Goal: Communication & Community: Answer question/provide support

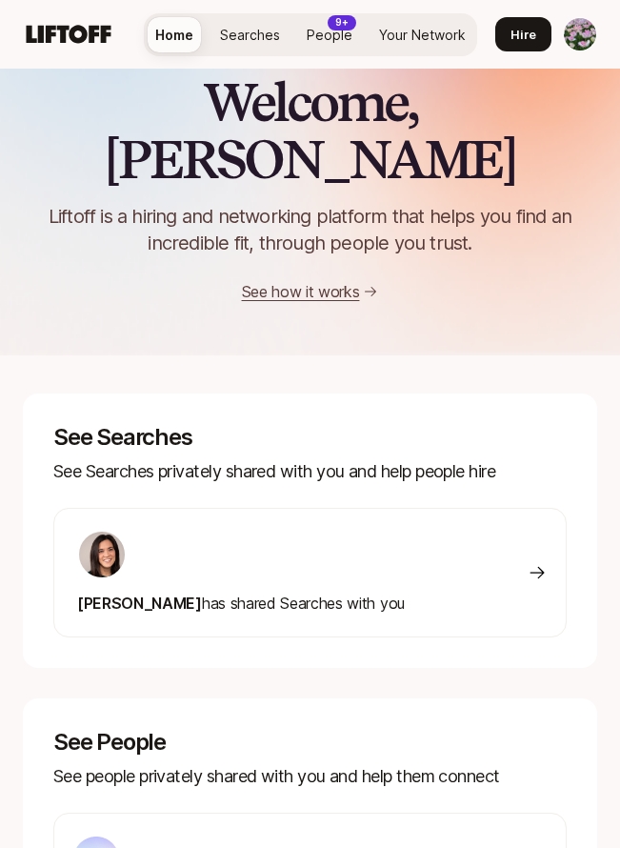
scroll to position [42, 0]
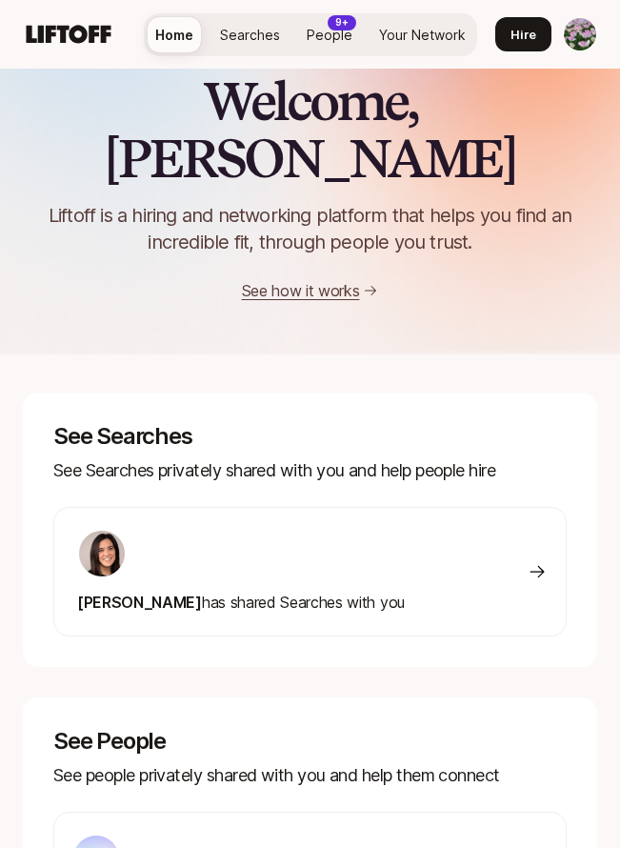
click at [327, 529] on div at bounding box center [241, 554] width 328 height 50
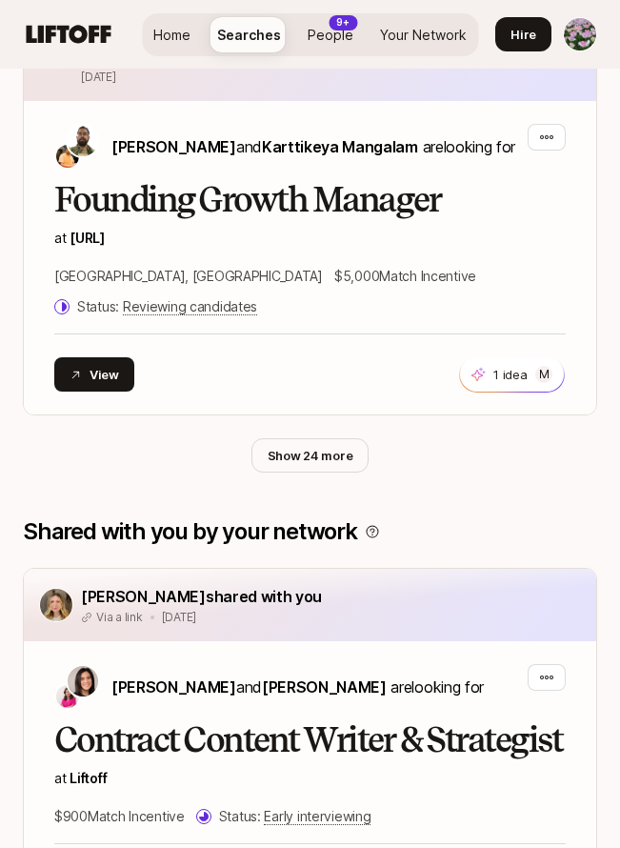
scroll to position [760, 0]
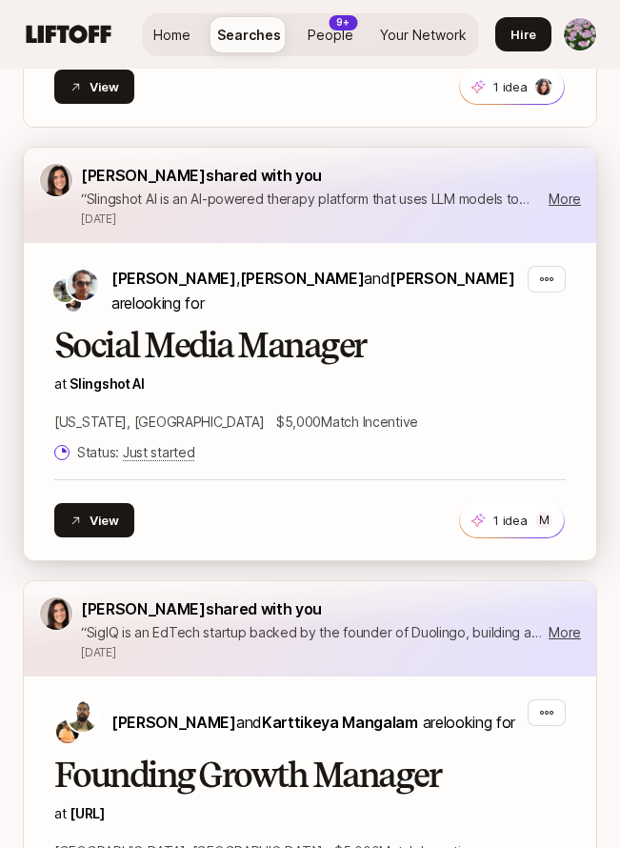
click at [471, 365] on div "Social Media Manager at Slingshot AI [US_STATE], [GEOGRAPHIC_DATA] $5,000 Match…" at bounding box center [310, 395] width 512 height 137
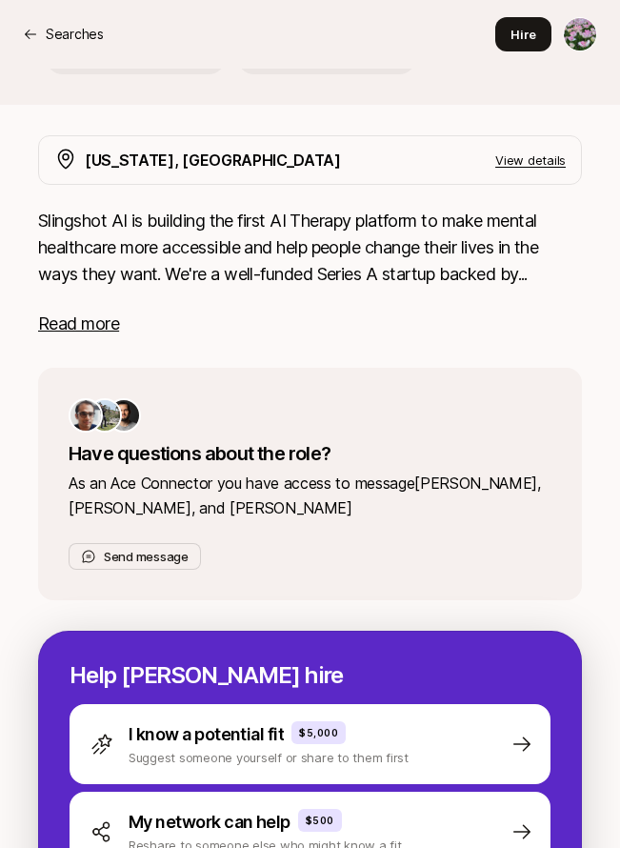
scroll to position [447, 0]
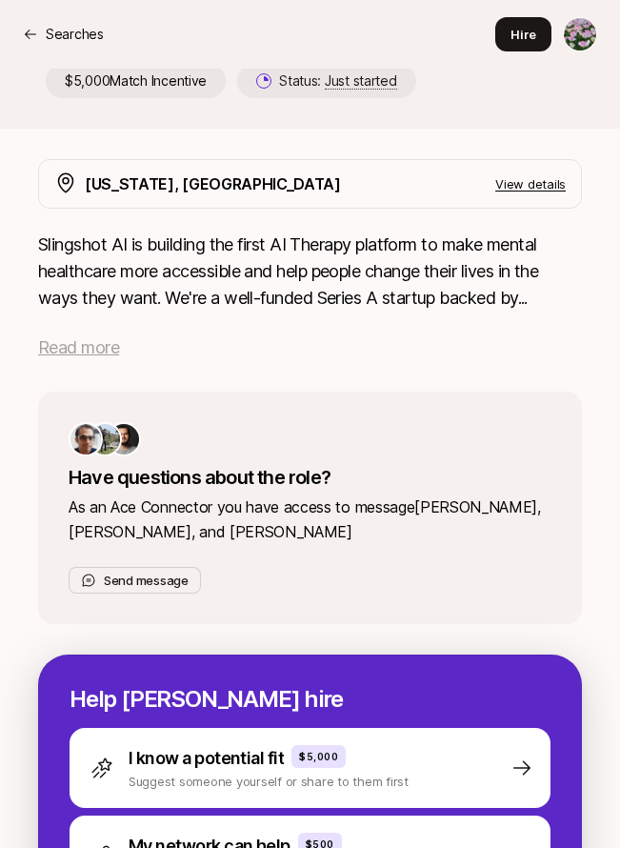
click at [91, 347] on span "Read more" at bounding box center [78, 347] width 81 height 20
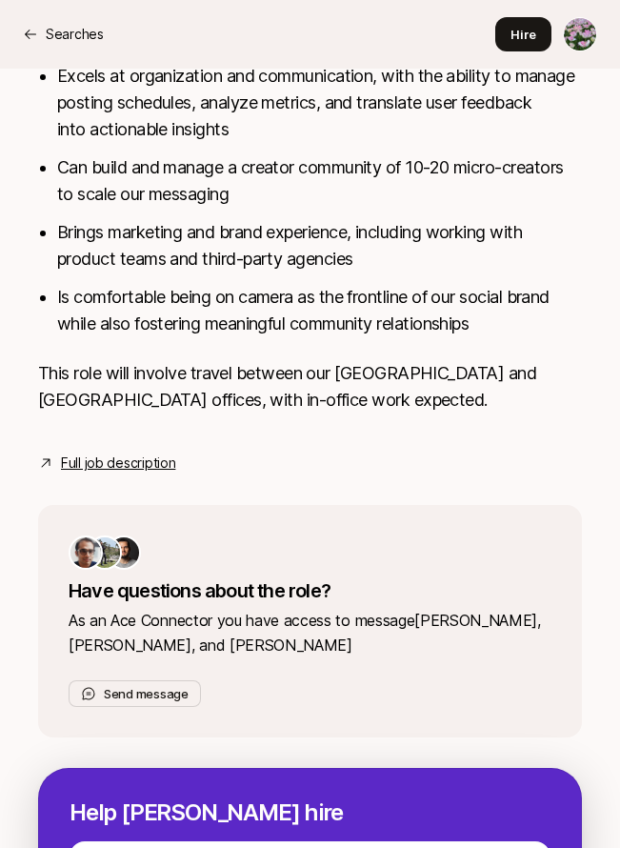
scroll to position [1012, 0]
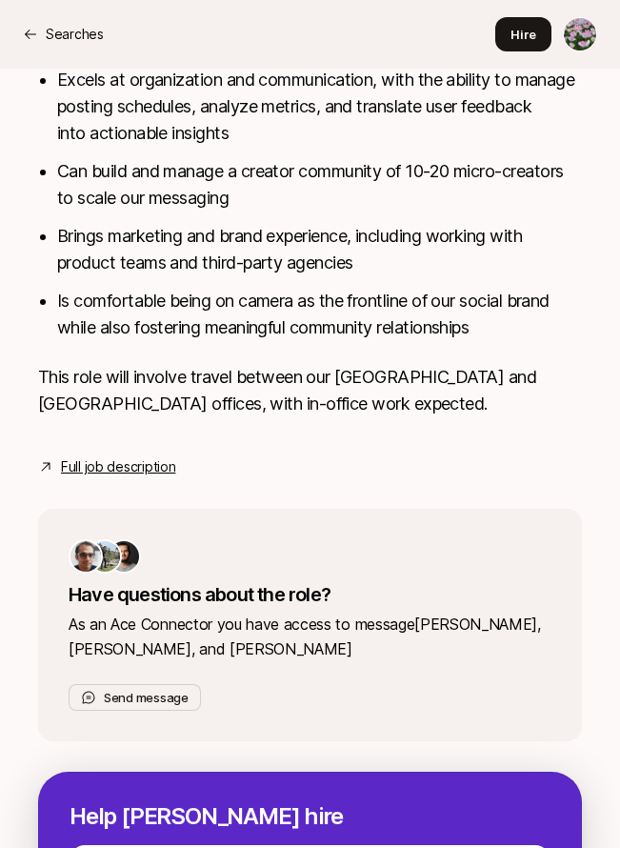
click at [145, 467] on link "Full job description" at bounding box center [118, 467] width 114 height 23
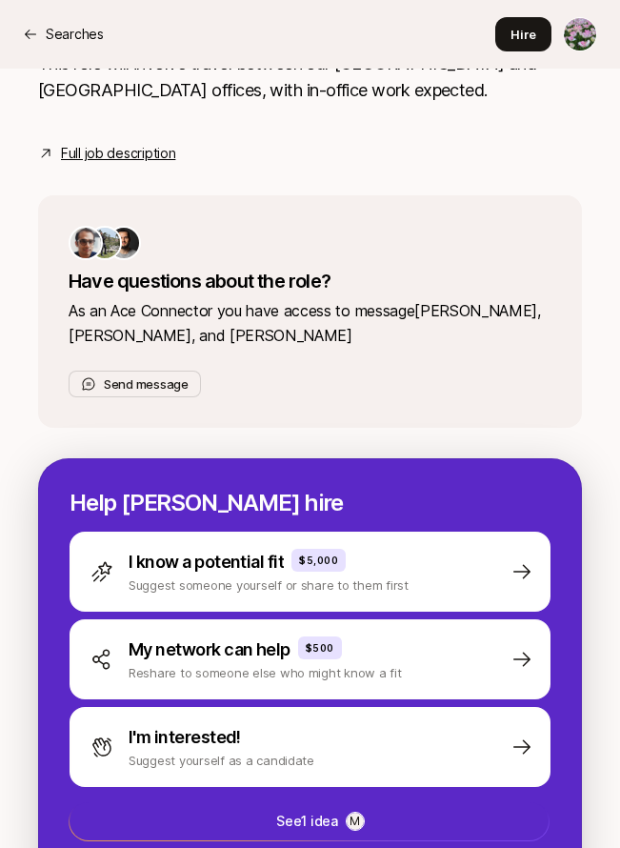
scroll to position [1405, 0]
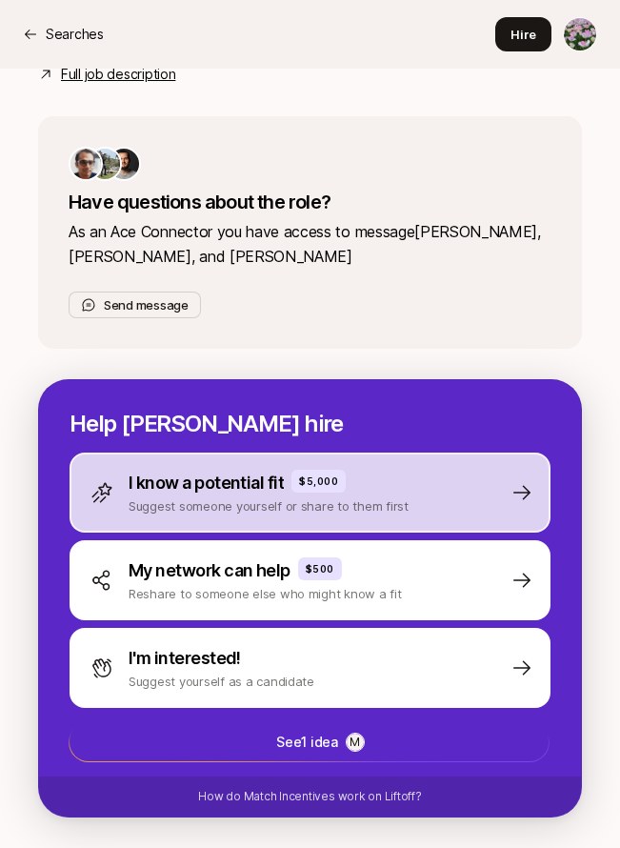
click at [228, 490] on p "I know a potential fit" at bounding box center [206, 483] width 155 height 27
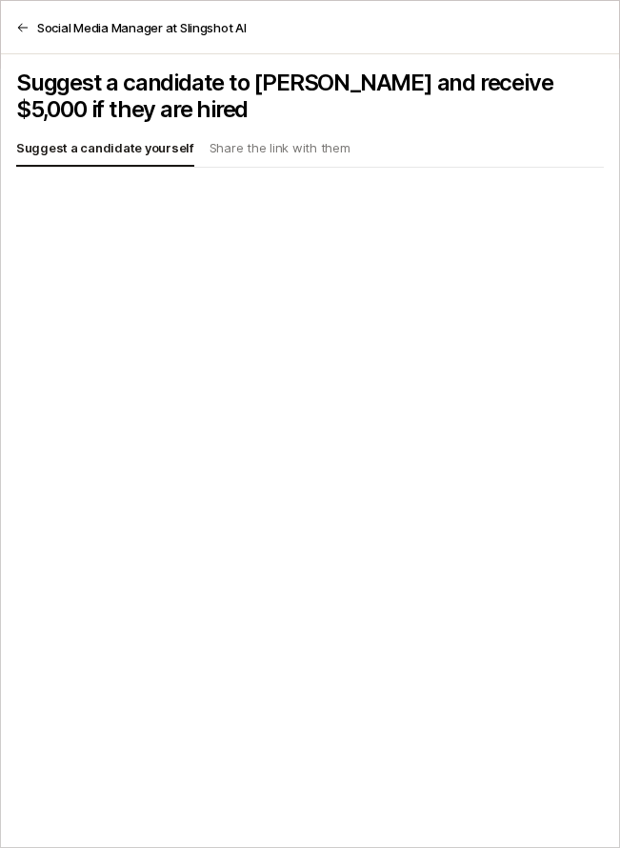
scroll to position [966, 0]
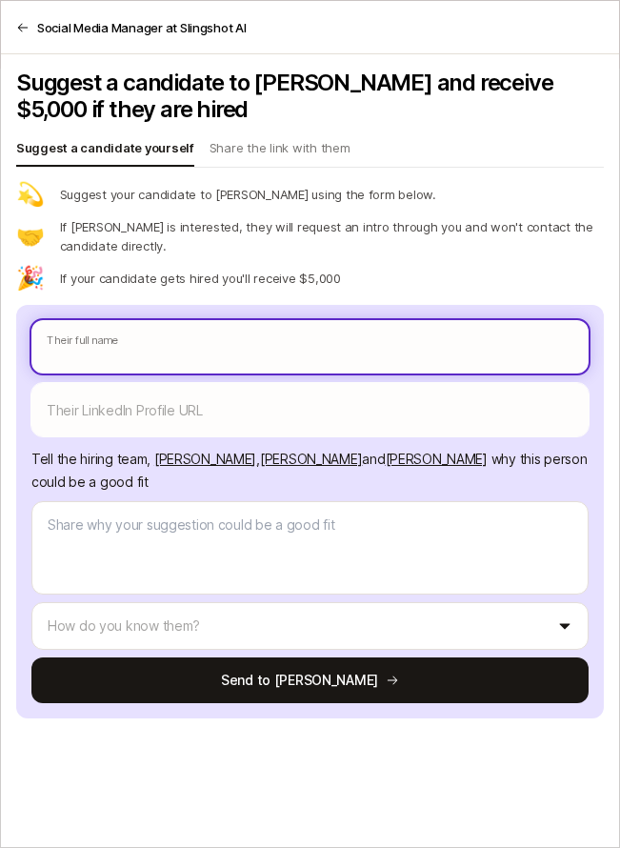
click at [242, 340] on input "text" at bounding box center [310, 346] width 558 height 53
type textarea "x"
type input "A"
type textarea "x"
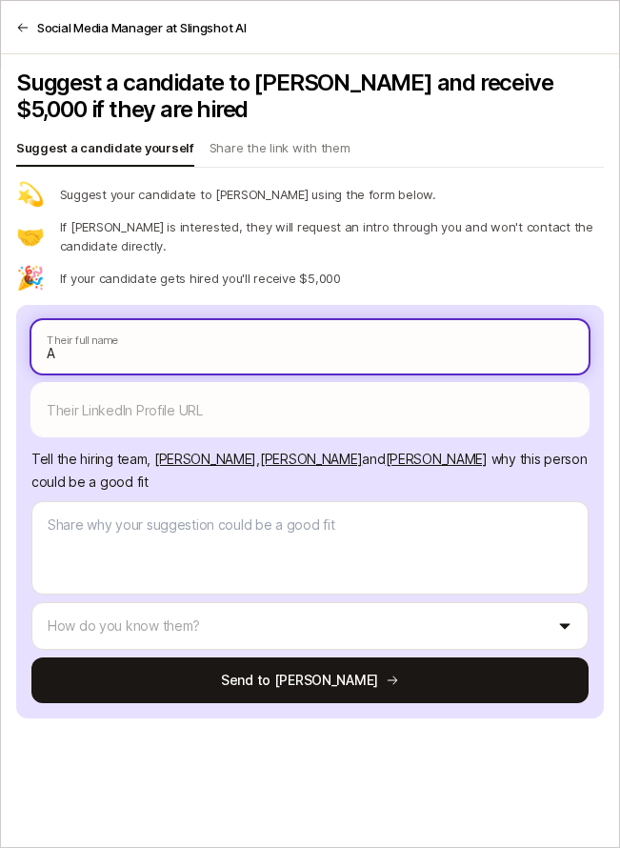
type input "Am"
type input "Ama"
type textarea "x"
type input "Ama"
type textarea "x"
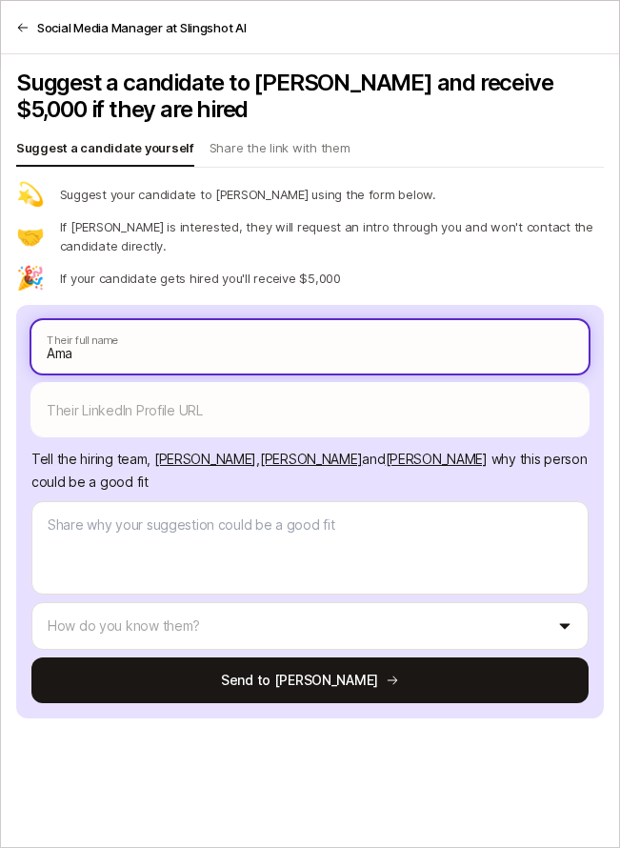
type input "Aman"
type textarea "x"
type input "Amani"
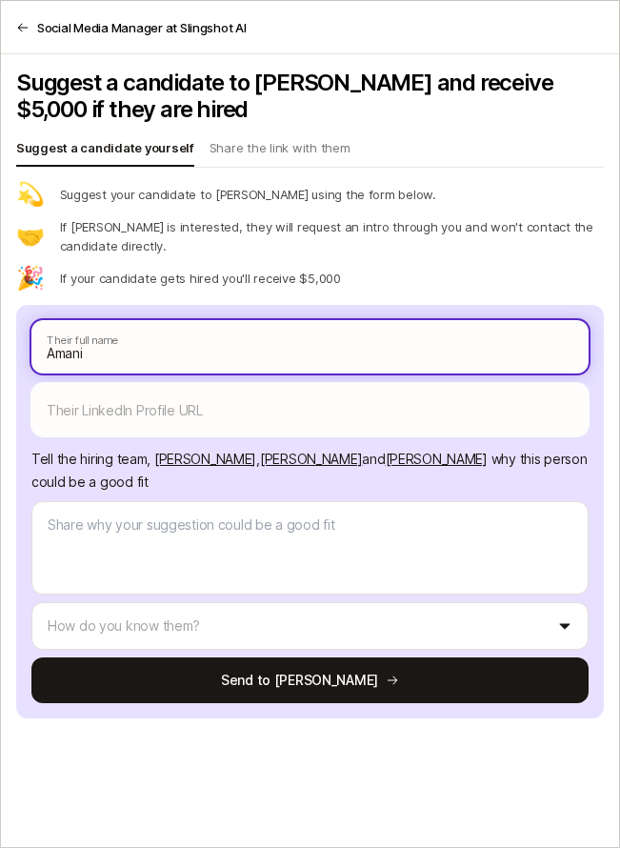
type textarea "x"
type input "Amani"
type textarea "x"
type input "[PERSON_NAME]"
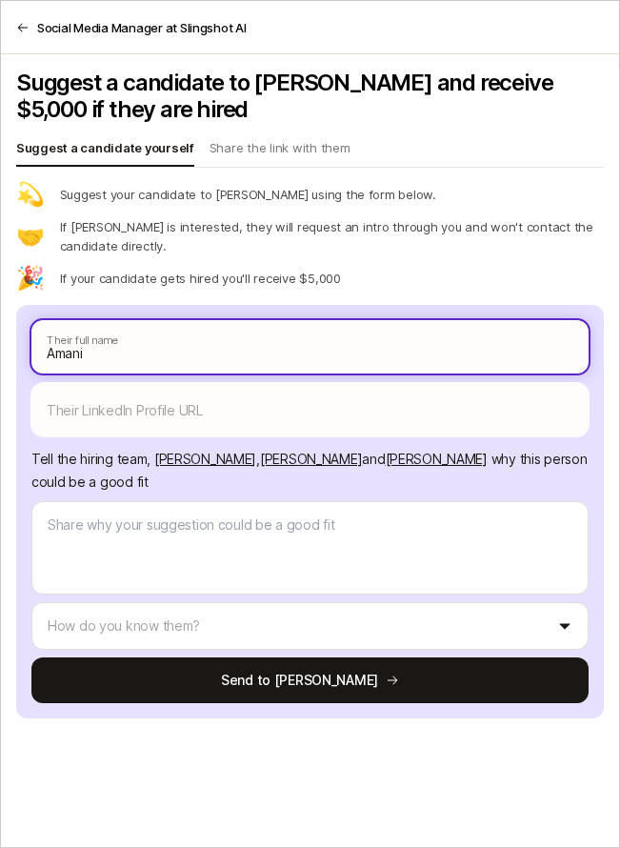
type input "[PERSON_NAME]"
type textarea "x"
type input "[PERSON_NAME]"
type textarea "x"
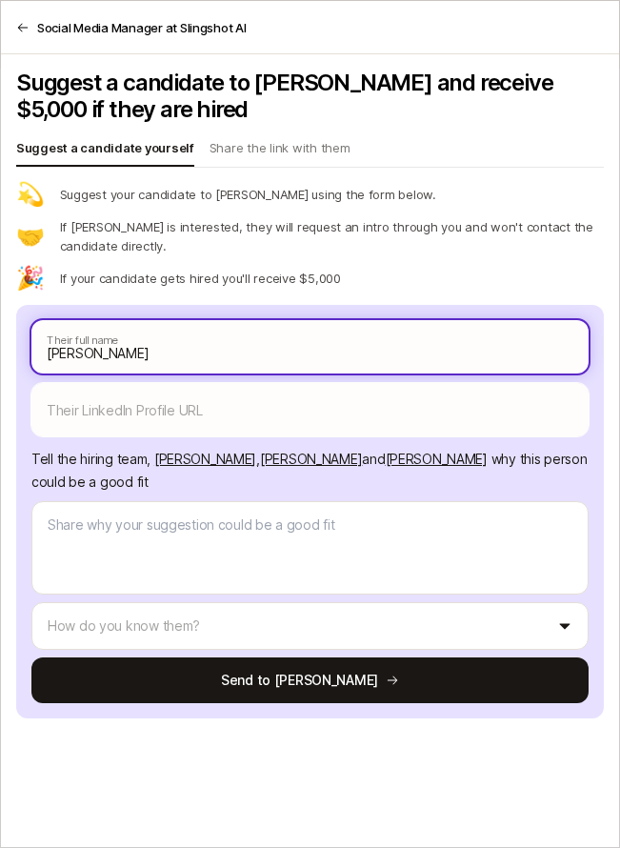
type input "Amani Wil"
type input "[PERSON_NAME]"
type textarea "x"
type input "[PERSON_NAME]"
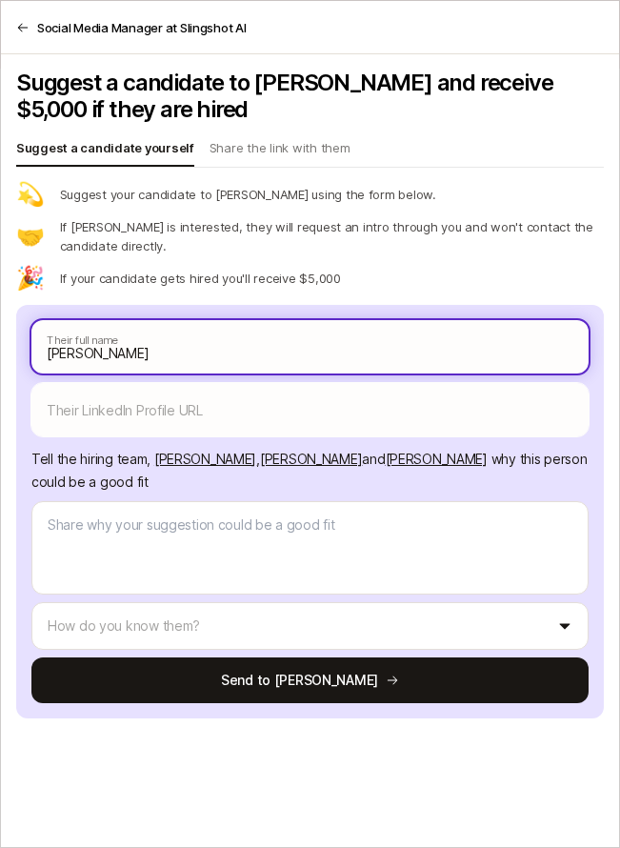
type textarea "x"
type input "[PERSON_NAME]"
type textarea "x"
type input "[PERSON_NAME]"
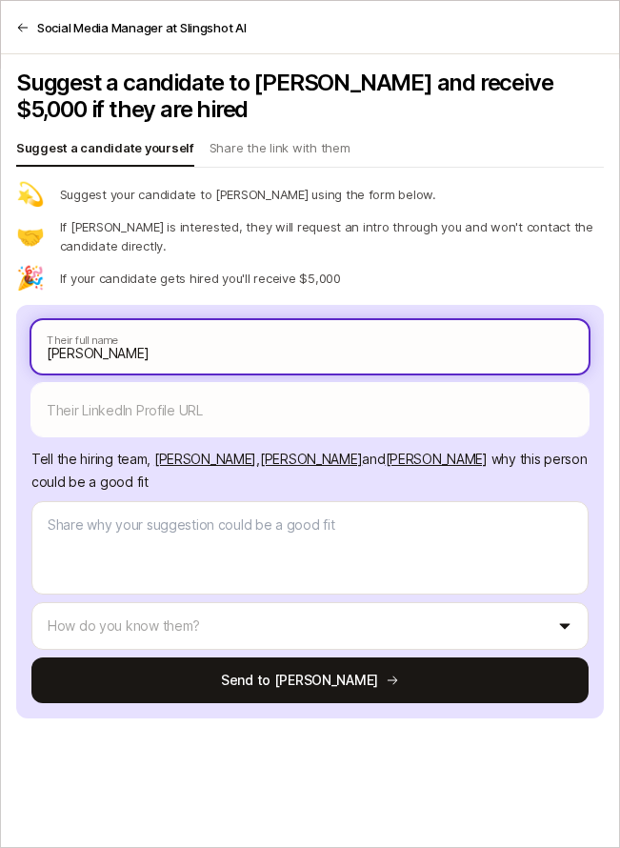
type input "[PERSON_NAME]"
type textarea "x"
type input "[PERSON_NAME]"
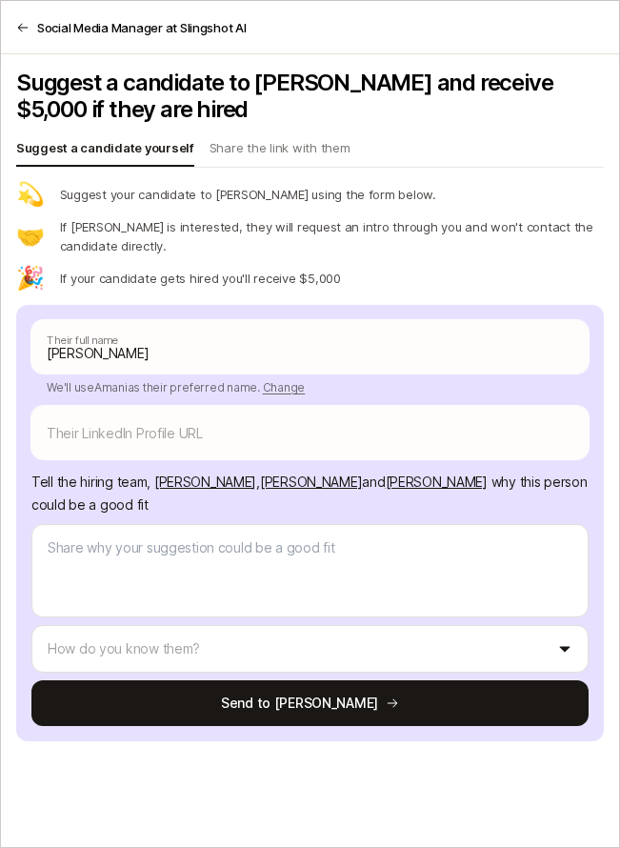
type textarea "x"
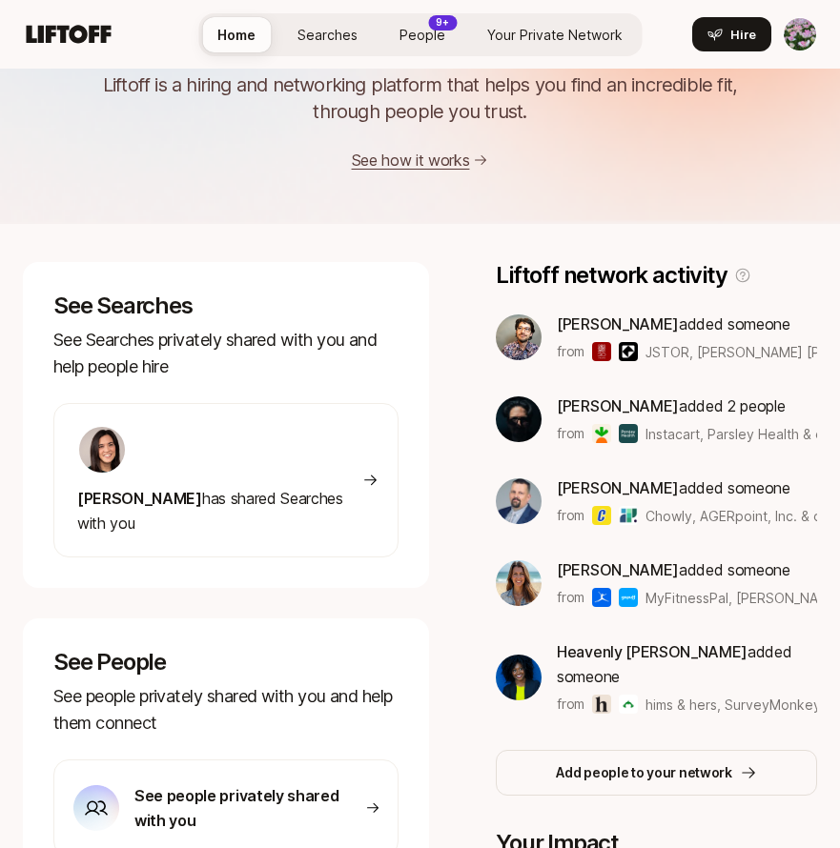
scroll to position [120, 0]
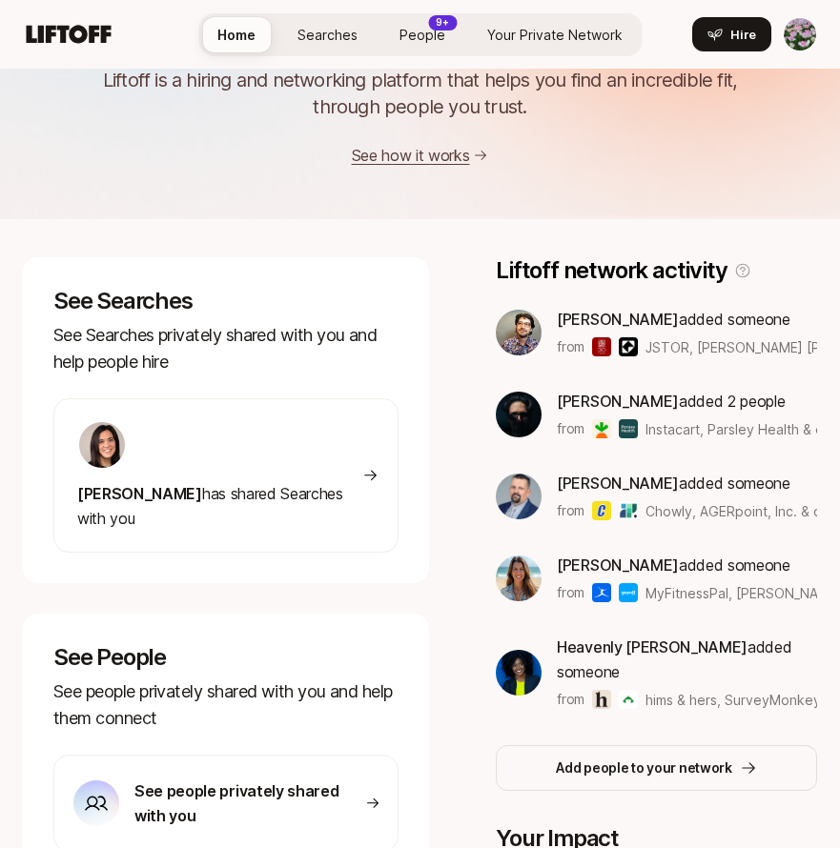
click at [251, 335] on p "See Searches privately shared with you and help people hire" at bounding box center [225, 348] width 345 height 53
click at [229, 444] on div at bounding box center [219, 445] width 285 height 50
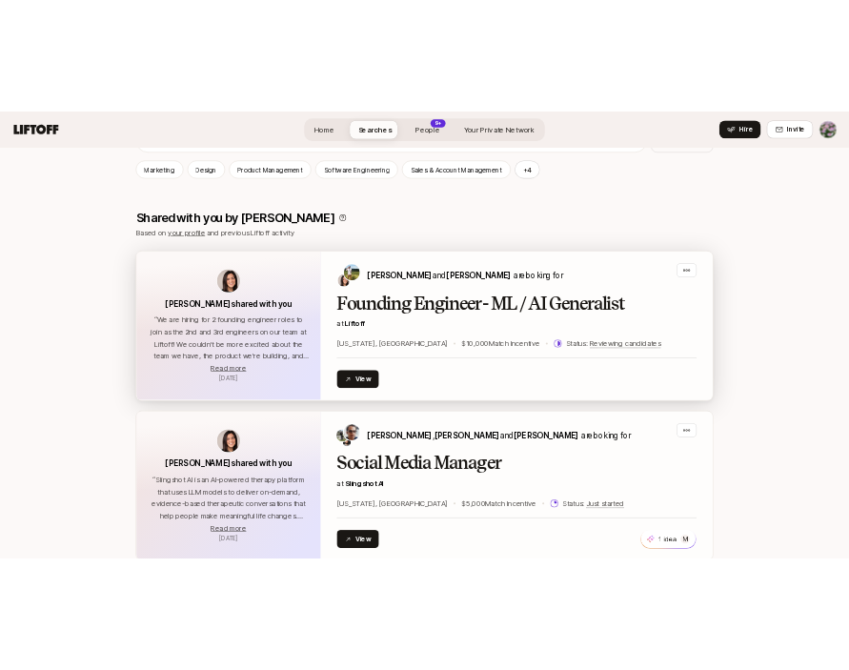
scroll to position [569, 0]
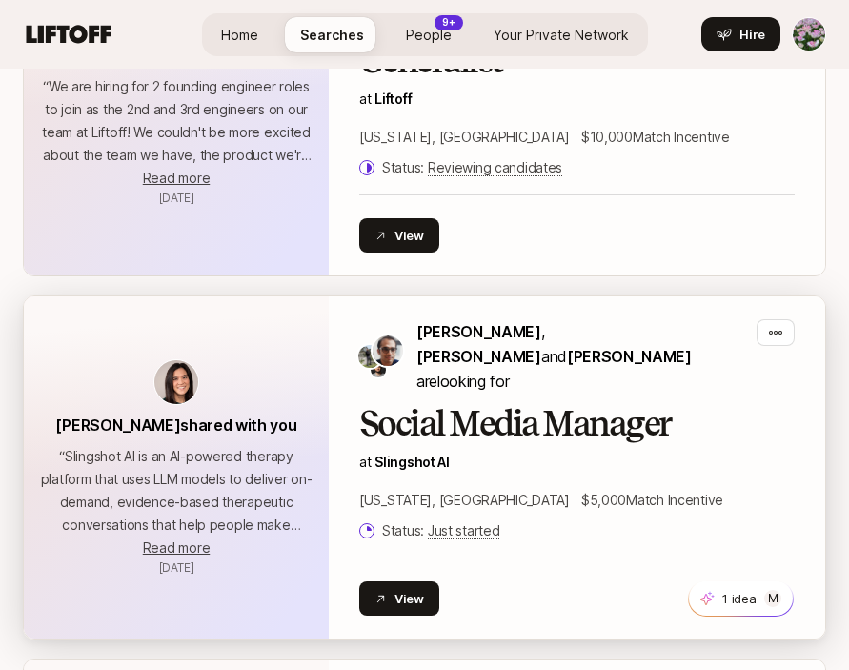
click at [442, 447] on div "Social Media Manager at Slingshot AI [US_STATE], [GEOGRAPHIC_DATA] $5,000 Match…" at bounding box center [577, 473] width 436 height 137
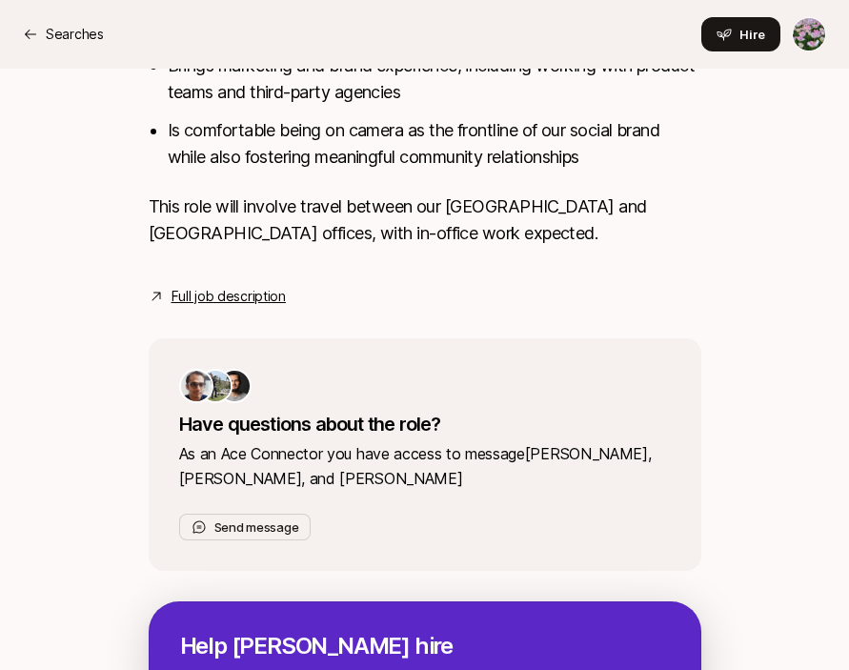
scroll to position [1161, 0]
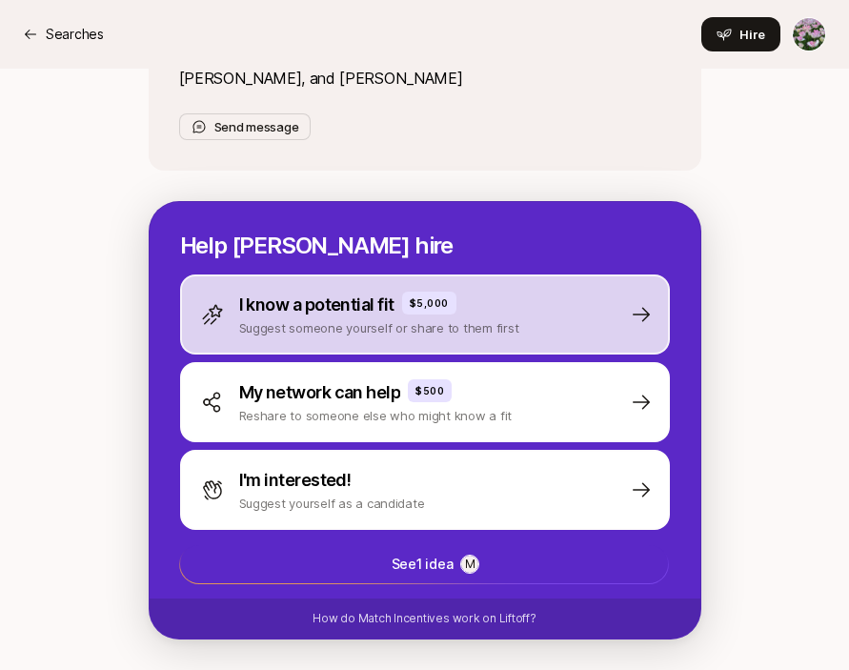
click at [480, 293] on div "I know a potential fit $5,000" at bounding box center [379, 305] width 280 height 27
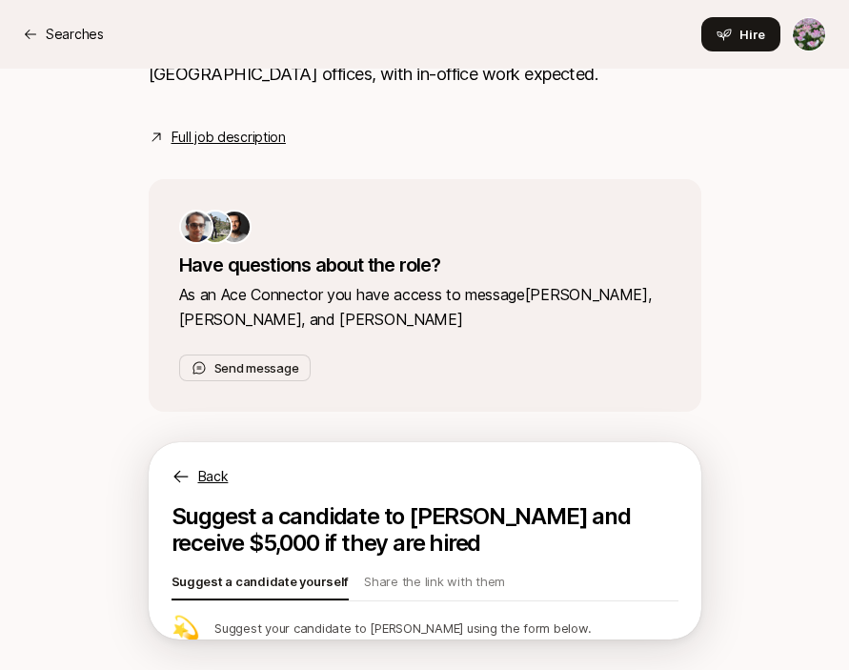
scroll to position [1583, 0]
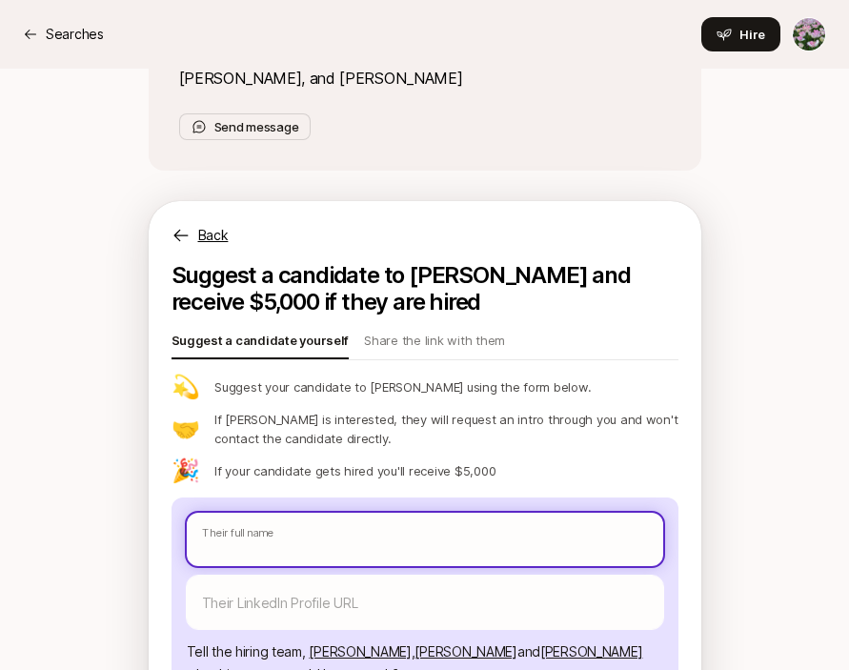
click at [356, 533] on input "text" at bounding box center [425, 539] width 477 height 53
paste input "I am going to refer you to a social job on this 3rd party recruiting site so th…"
type textarea "x"
type input "I am going to refer you to a social job on this 3rd party recruiting site so th…"
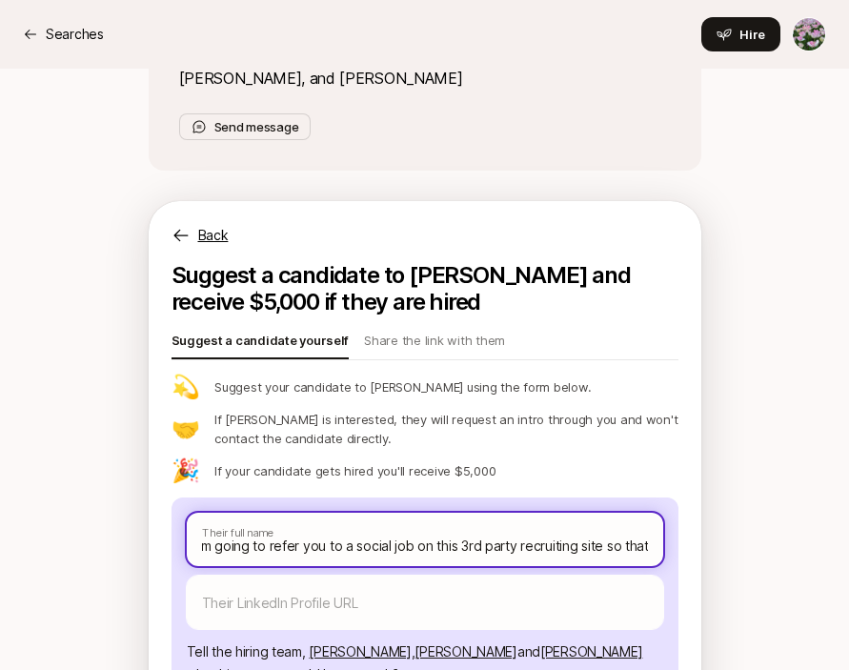
type textarea "x"
type input "A"
type textarea "x"
type input "Am"
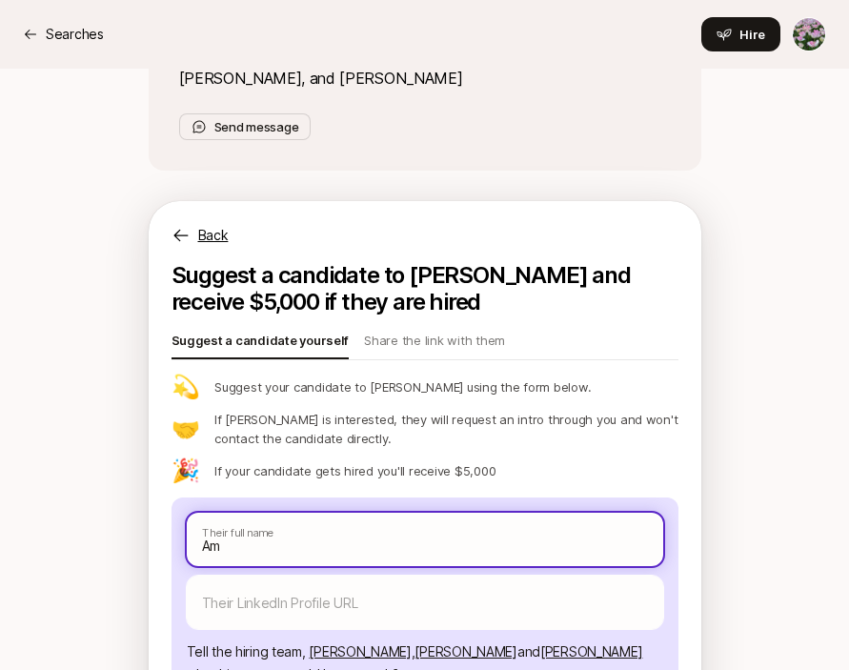
type textarea "x"
type input "Ama"
type textarea "x"
type input "Aman"
type textarea "x"
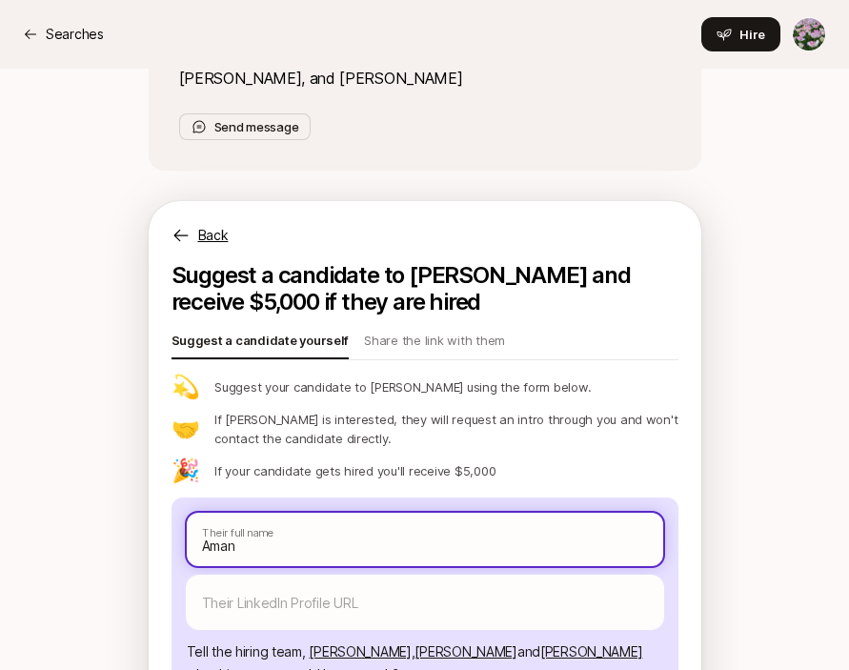
type input "Amani"
type textarea "x"
type input "Amani"
type textarea "x"
type input "[PERSON_NAME]"
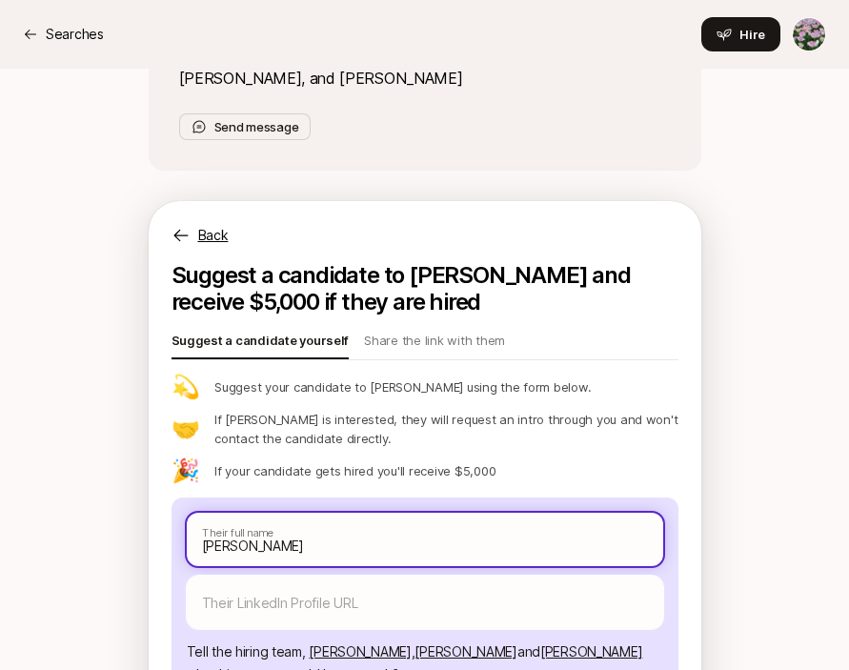
type textarea "x"
type input "[PERSON_NAME]"
type textarea "x"
type input "Amani Wil"
type textarea "x"
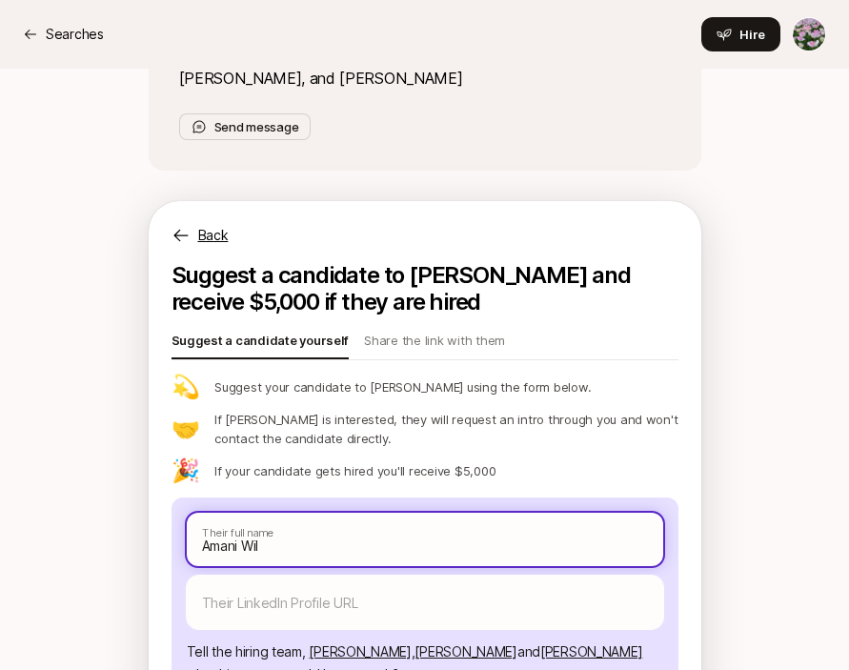
type input "Amani Will"
type textarea "x"
type input "Amani Willi"
type textarea "x"
type input "Amani Willia"
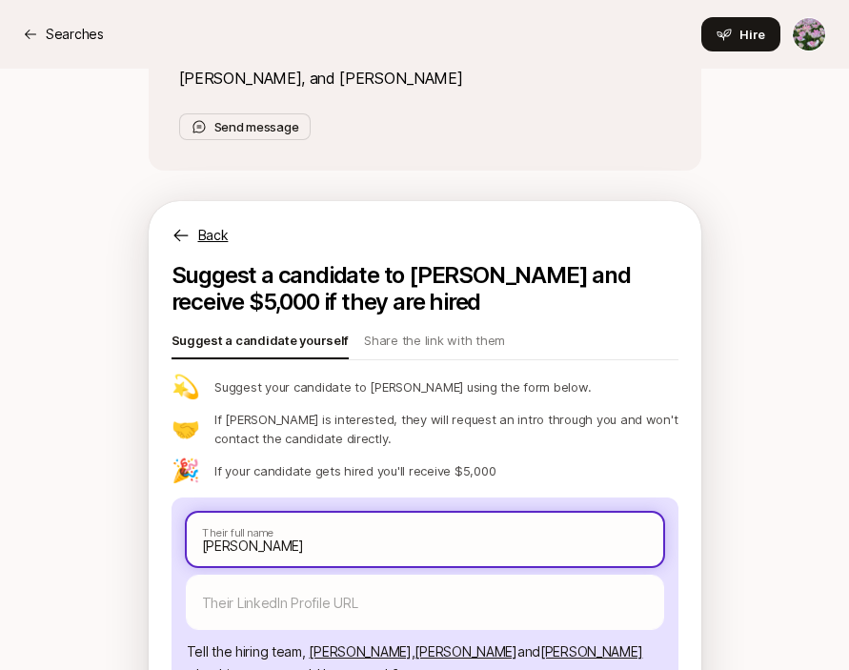
type textarea "x"
type input "Amani William"
type textarea "x"
type input "Amani Williams"
type textarea "x"
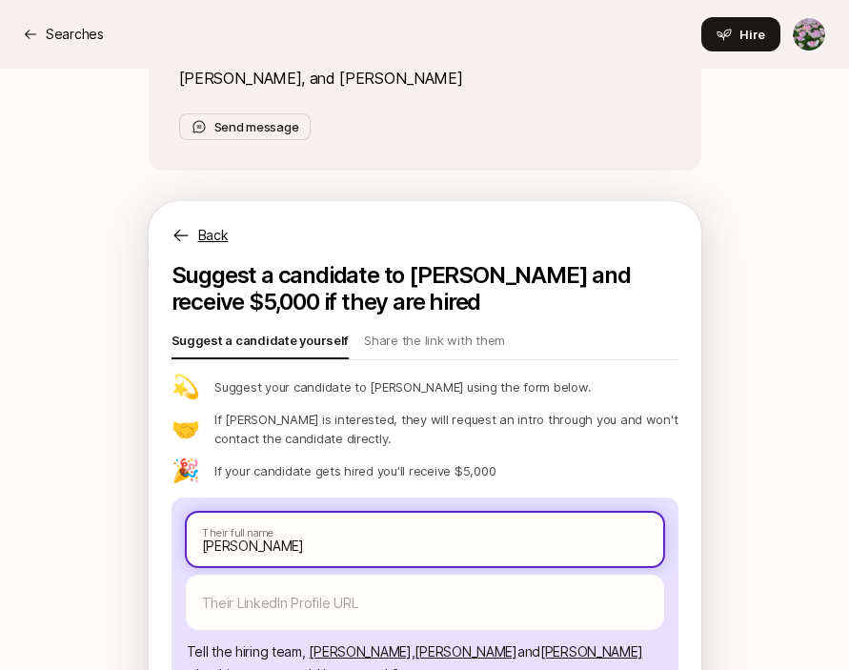
type input "Amani Williams"
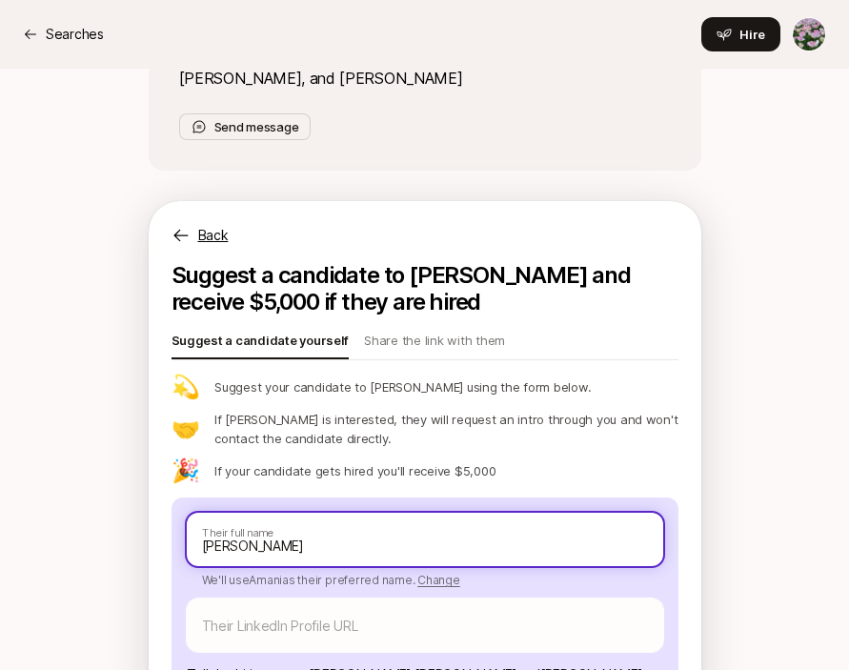
scroll to position [1722, 0]
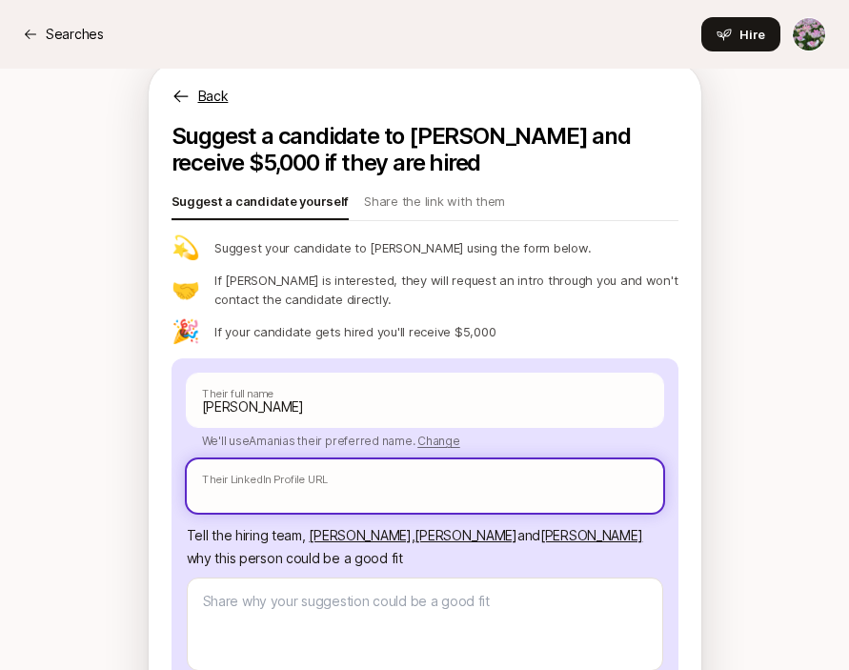
click at [296, 473] on input "text" at bounding box center [425, 485] width 477 height 53
paste input "https://www.linkedin.com/in/amani-williams/"
type textarea "x"
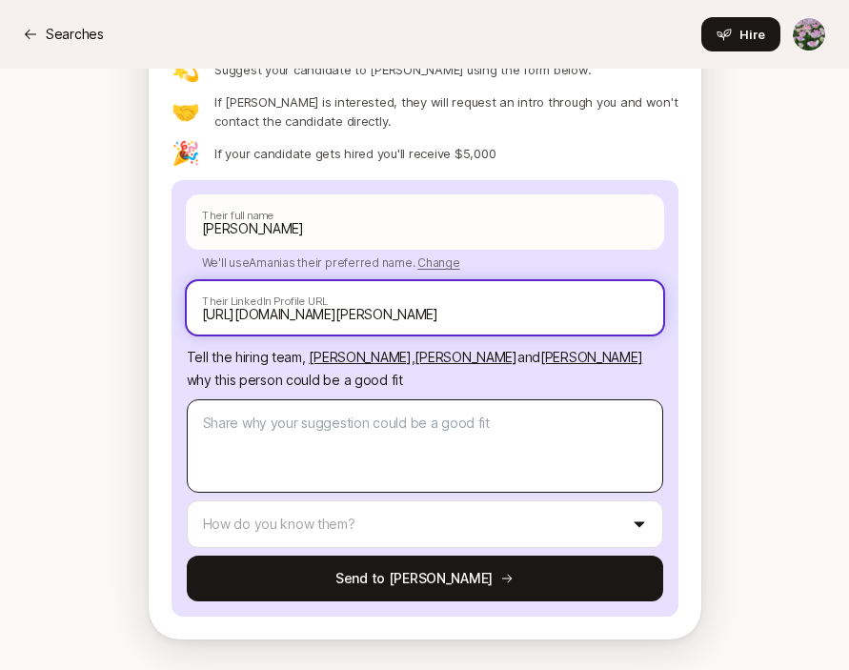
type input "https://www.linkedin.com/in/amani-williams/"
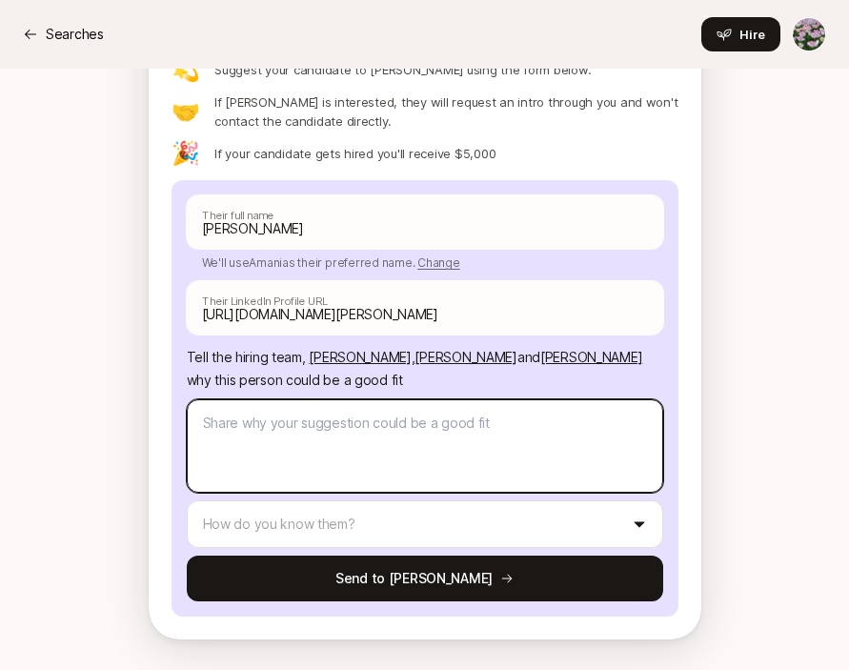
click at [326, 421] on textarea at bounding box center [425, 445] width 477 height 93
type textarea "x"
type textarea "Am"
type textarea "x"
type textarea "Ama"
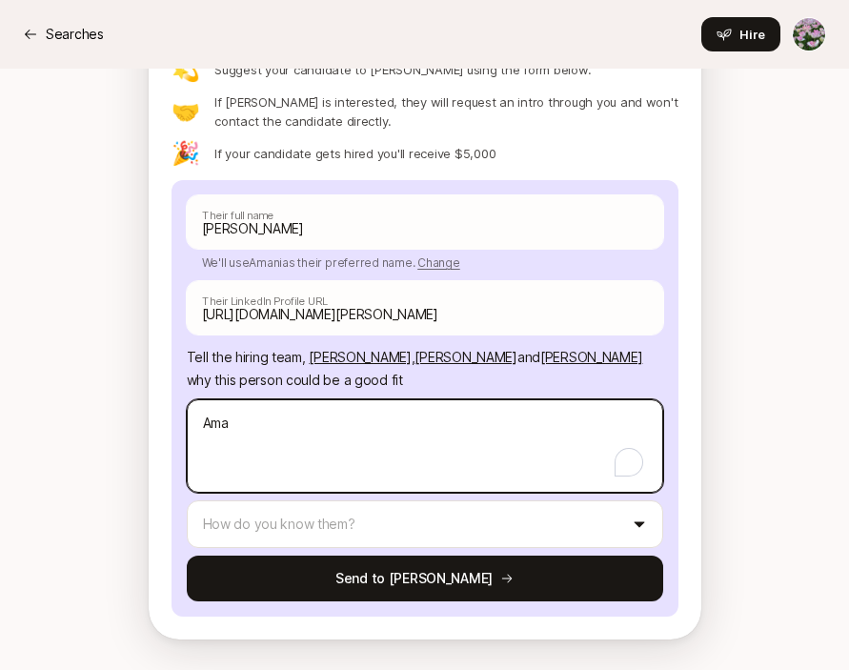
type textarea "x"
type textarea "Aman"
type textarea "x"
type textarea "Amani"
type textarea "x"
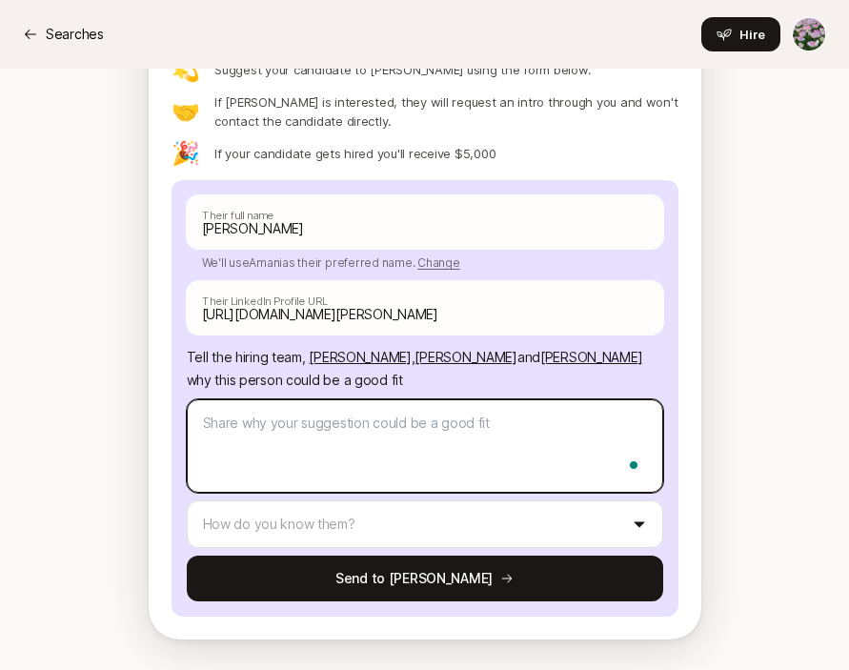
type textarea "x"
type textarea "A"
type textarea "x"
type textarea "Am"
type textarea "x"
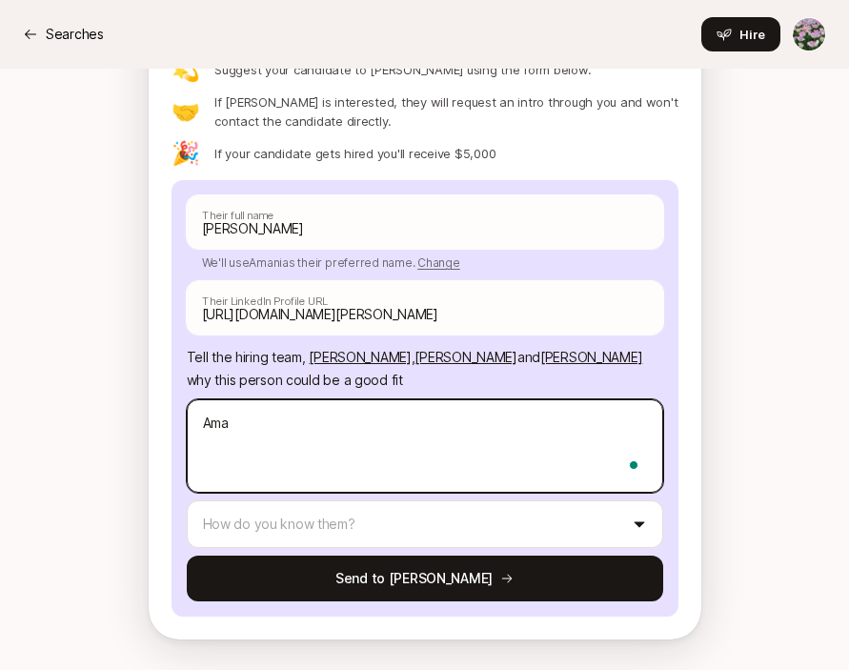
type textarea "Aman"
type textarea "x"
type textarea "Amani"
type textarea "x"
type textarea "Amani"
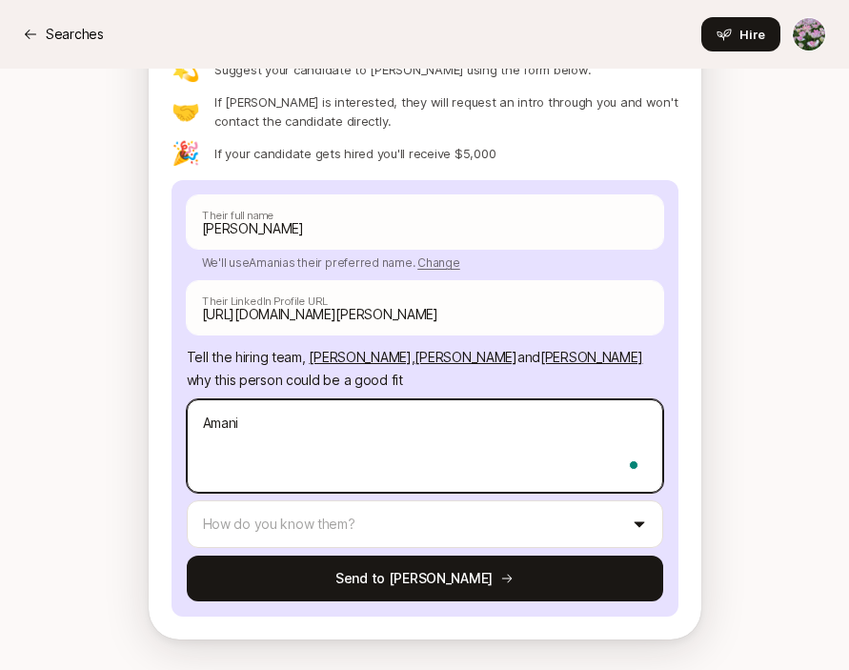
type textarea "x"
type textarea "Amani i"
type textarea "x"
type textarea "Amani is"
type textarea "x"
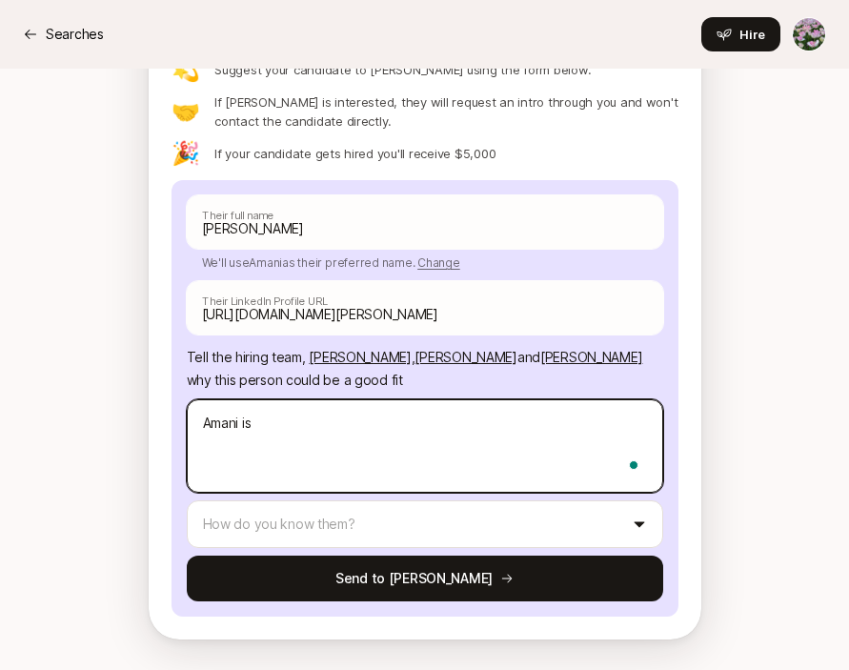
type textarea "Amani is"
type textarea "x"
type textarea "Amani is a"
type textarea "x"
type textarea "Amani is a"
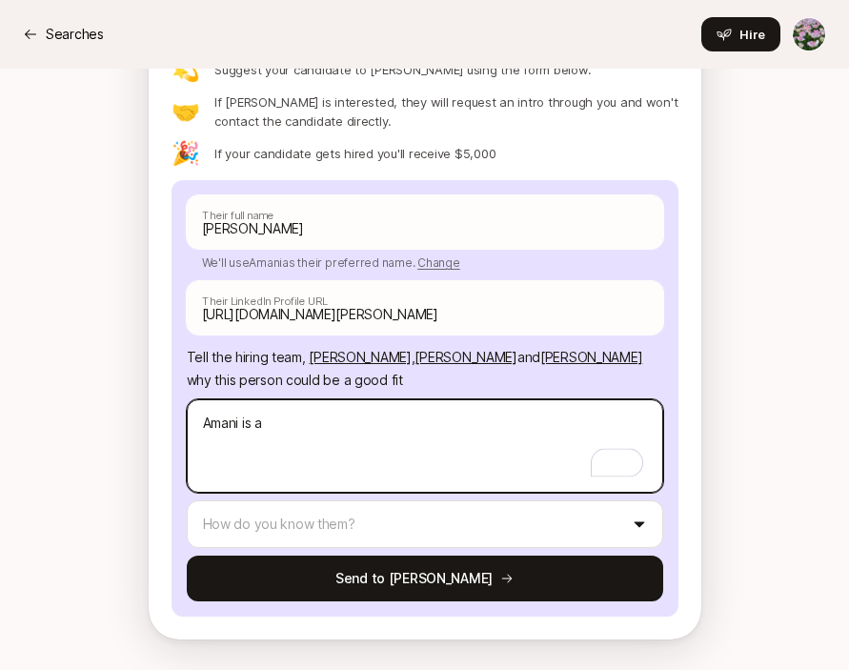
type textarea "x"
type textarea "Amani is a s"
type textarea "x"
type textarea "Amani is a sea"
type textarea "x"
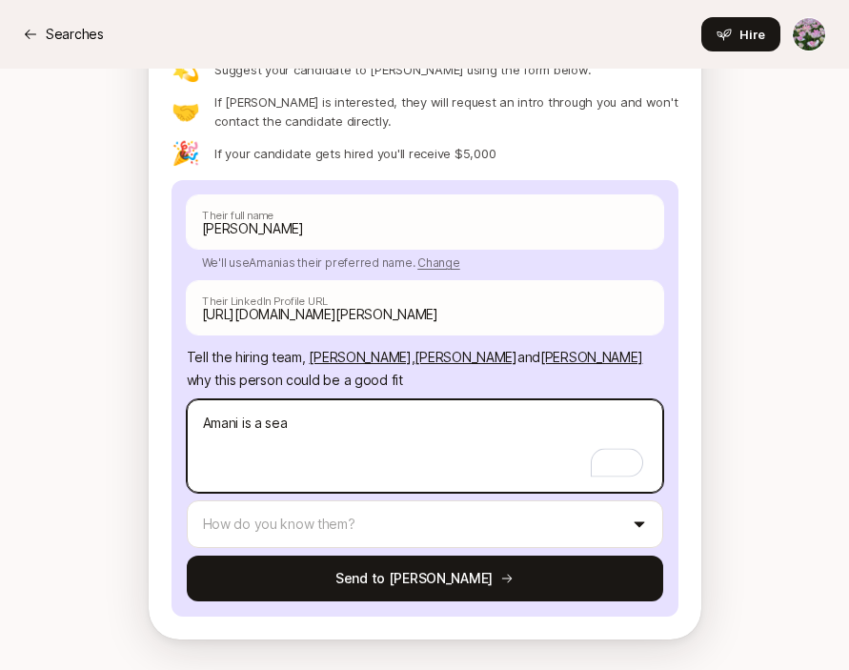
type textarea "Amani is a seas"
type textarea "x"
type textarea "Amani is a seaso"
type textarea "x"
type textarea "Amani is a season"
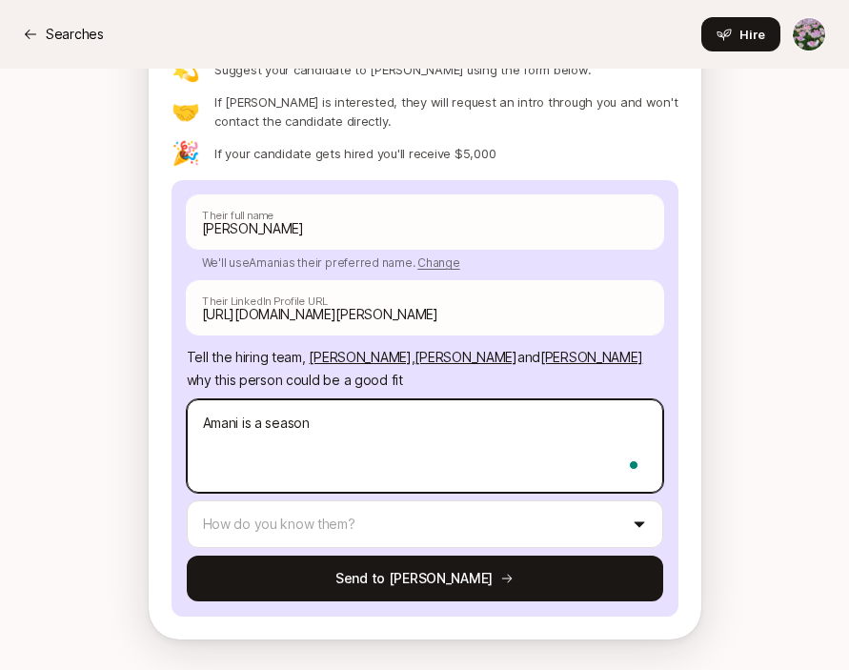
type textarea "x"
type textarea "Amani is a seasoned"
type textarea "x"
type textarea "Amani is a seasoned"
type textarea "x"
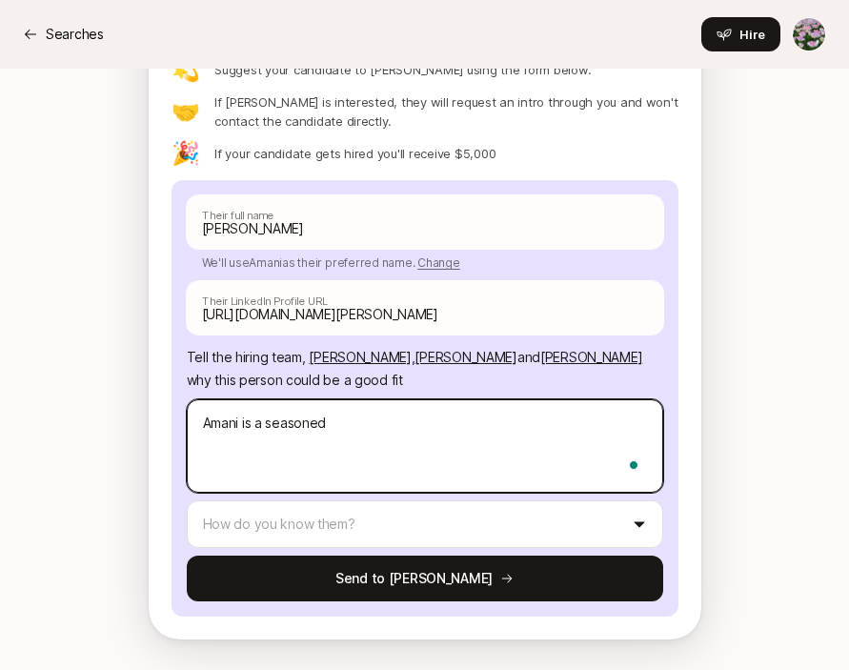
type textarea "Amani is a seasoned s"
type textarea "x"
type textarea "Amani is a seasoned so"
type textarea "x"
type textarea "Amani is a seasoned soc"
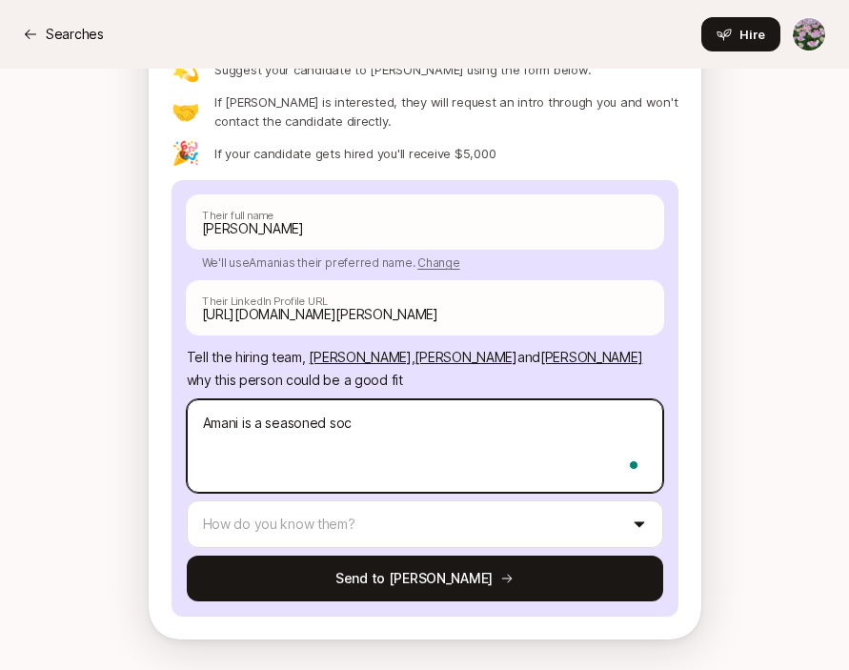
type textarea "x"
type textarea "Amani is a seasoned soci"
type textarea "x"
type textarea "Amani is a seasoned socia"
type textarea "x"
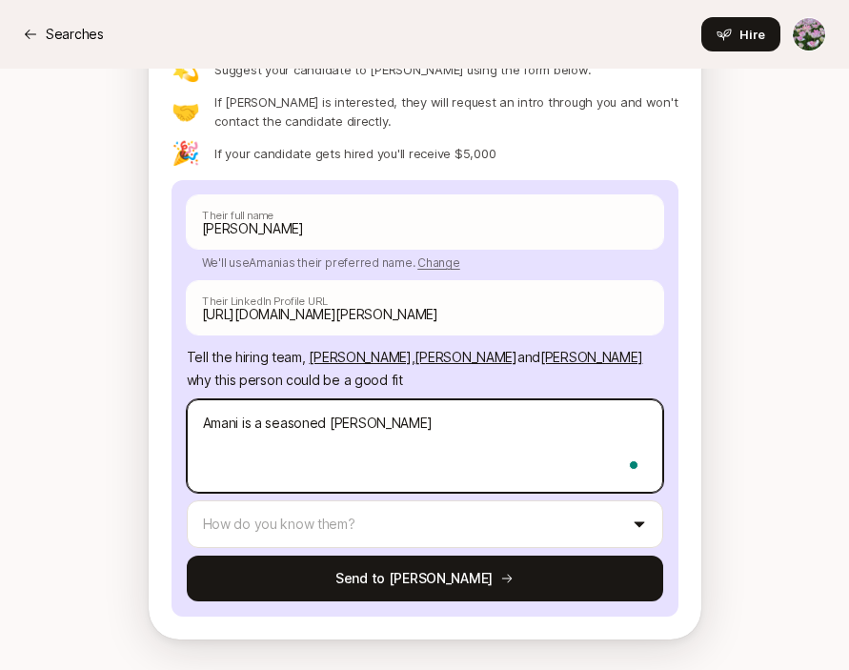
type textarea "Amani is a seasoned social"
type textarea "x"
type textarea "Amani is a seasoned social"
type textarea "x"
type textarea "Amani is a seasoned social a"
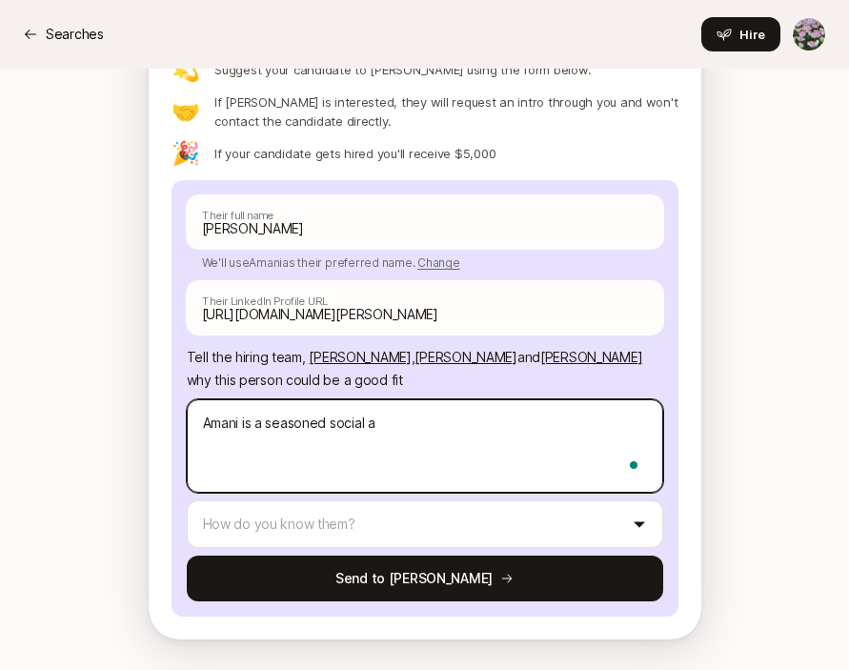
type textarea "x"
type textarea "Amani is a seasoned social an"
type textarea "x"
type textarea "Amani is a seasoned social and"
type textarea "x"
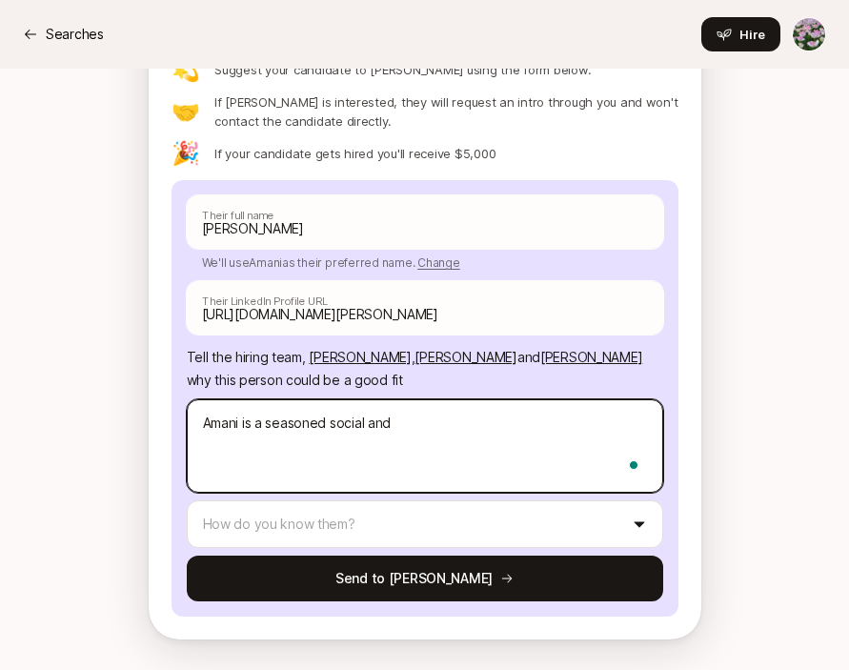
type textarea "Amani is a seasoned social and"
type textarea "x"
type textarea "Amani is a seasoned social and i"
type textarea "x"
type textarea "Amani is a seasoned social and inf"
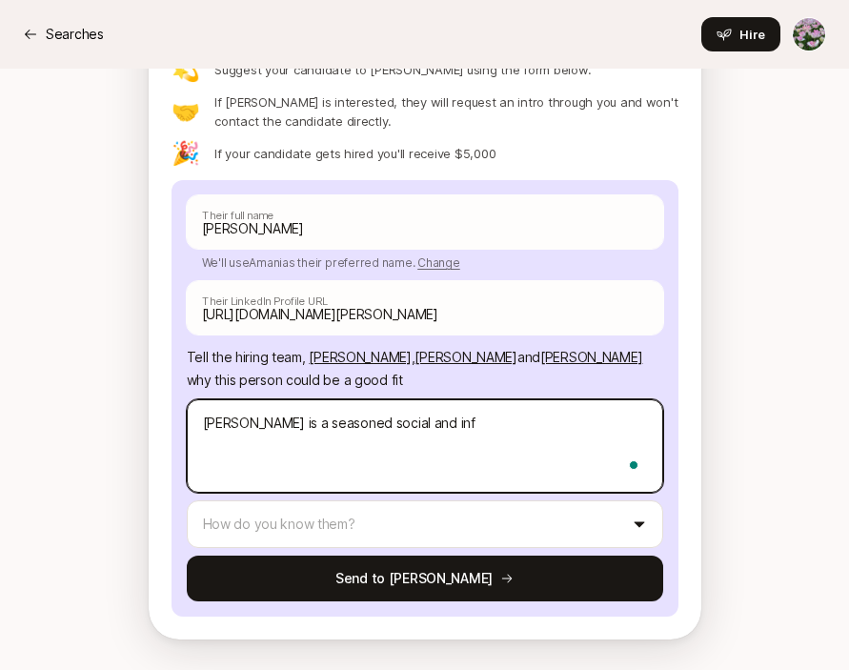
type textarea "x"
type textarea "Amani is a seasoned social and infl"
type textarea "x"
type textarea "Amani is a seasoned social and influe"
type textarea "x"
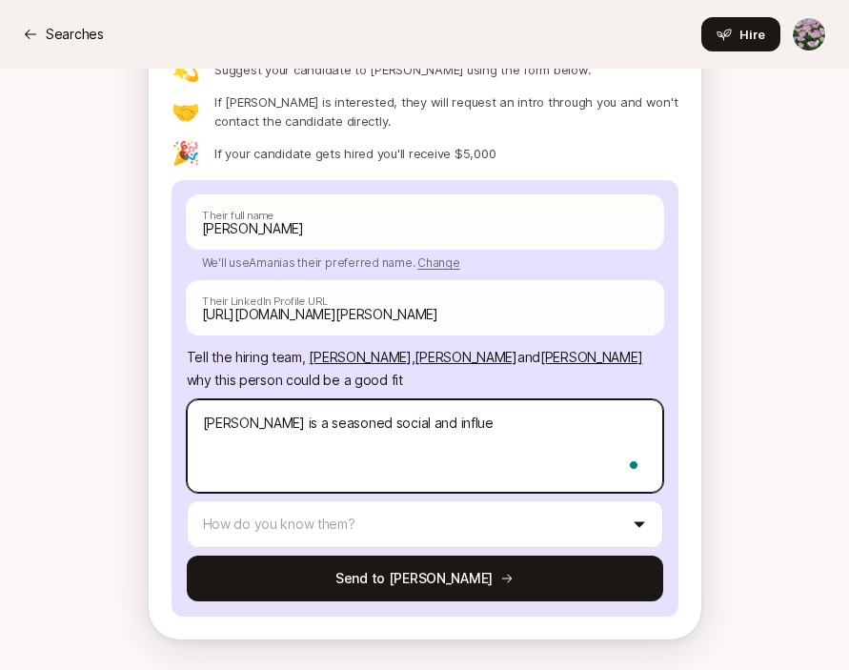
type textarea "Amani is a seasoned social and influen"
type textarea "x"
type textarea "Amani is a seasoned social and influenc"
type textarea "x"
type textarea "Amani is a seasoned social and influence"
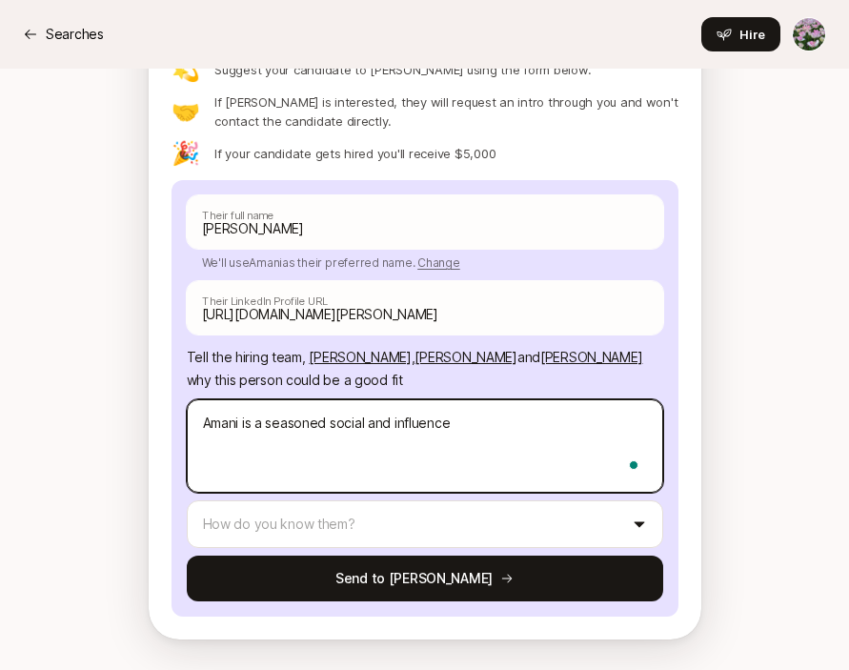
type textarea "x"
type textarea "Amani is a seasoned social and influencer"
type textarea "x"
type textarea "Amani is a seasoned social and influencer m"
type textarea "x"
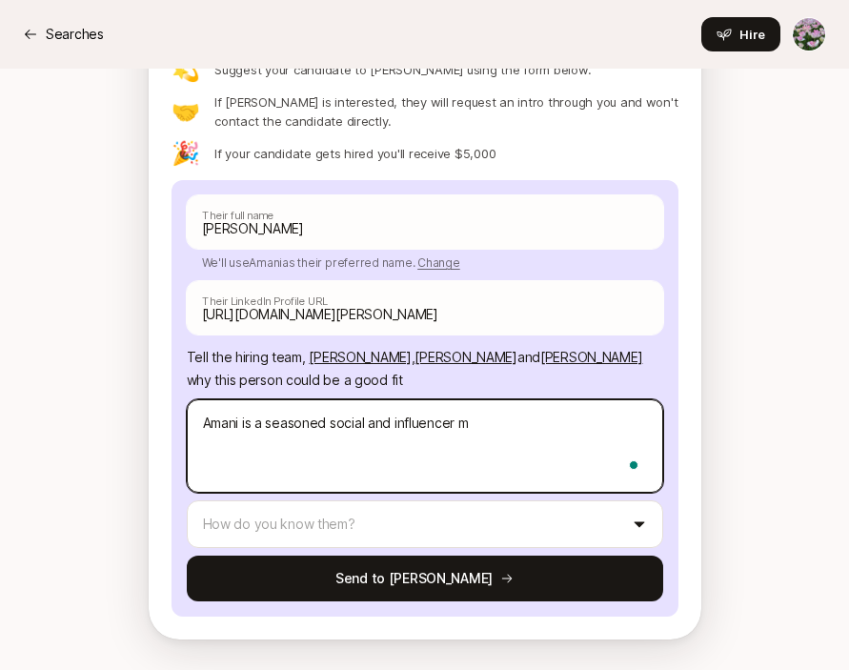
type textarea "Amani is a seasoned social and influencer ma"
type textarea "x"
type textarea "Amani is a seasoned social and influencer man"
type textarea "x"
type textarea "Amani is a seasoned social and influencer mana"
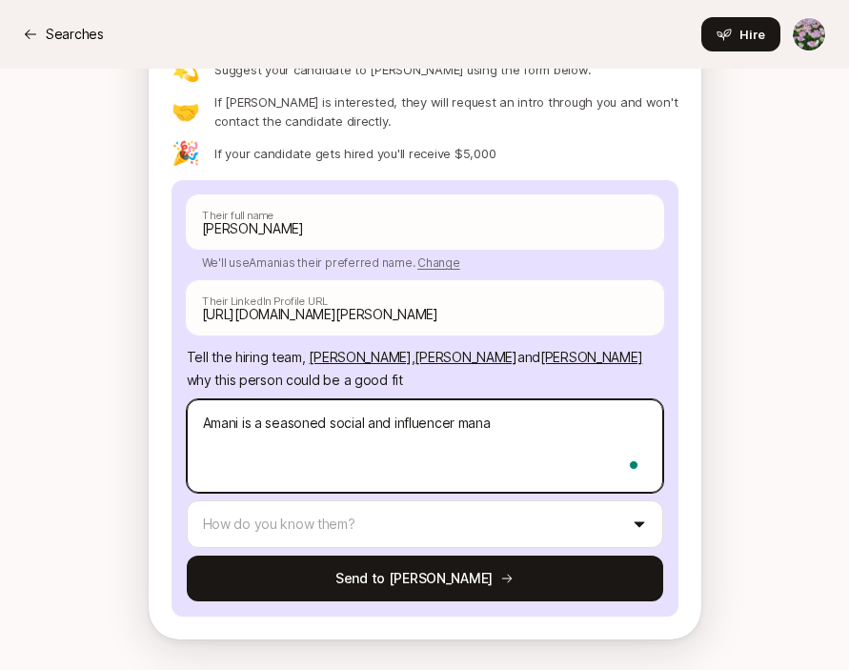
type textarea "x"
type textarea "Amani is a seasoned social and influencer manage"
type textarea "x"
type textarea "Amani is a seasoned social and influencer manager"
type textarea "x"
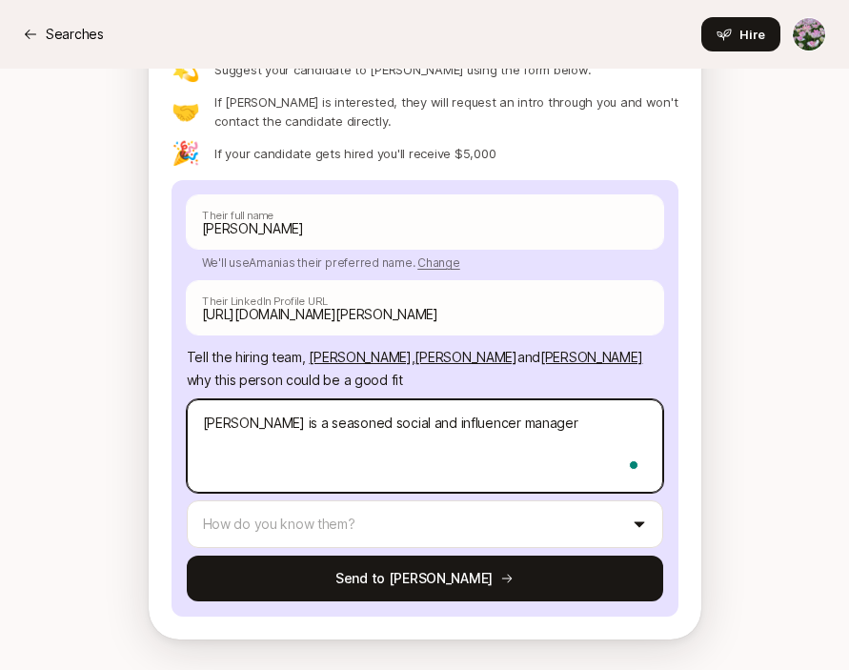
type textarea "Amani is a seasoned social and influencer manager"
type textarea "x"
type textarea "Amani is a seasoned social and influencer manager w"
type textarea "x"
type textarea "Amani is a seasoned social and influencer manager wi"
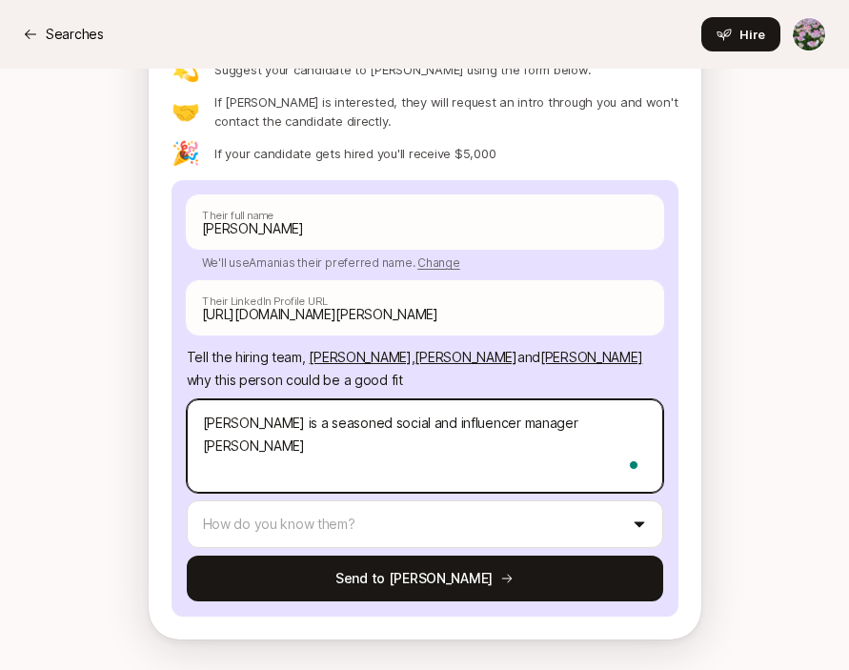
type textarea "x"
type textarea "Amani is a seasoned social and influencer manager wit"
type textarea "x"
type textarea "Amani is a seasoned social and influencer manager with"
type textarea "x"
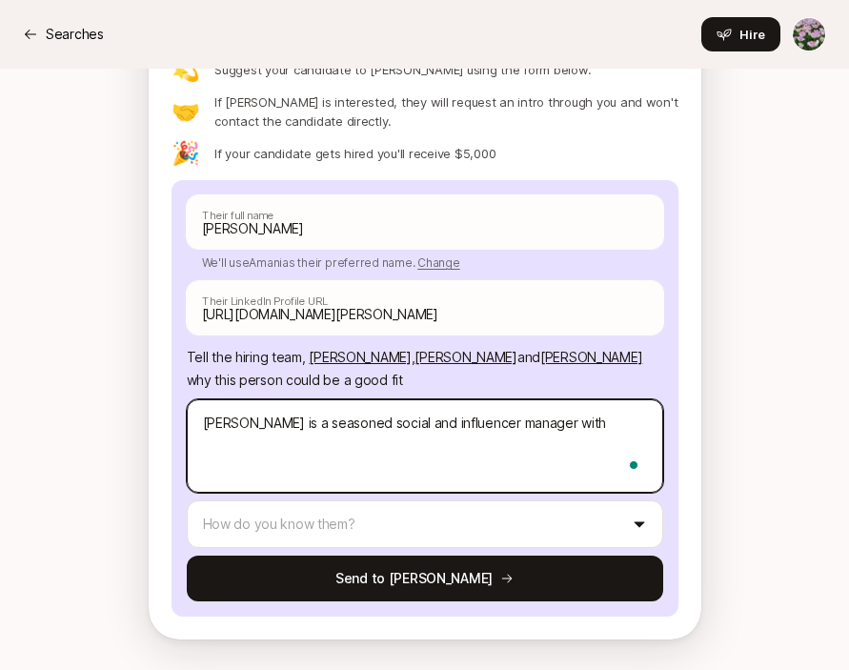
type textarea "Amani is a seasoned social and influencer manager with"
type textarea "x"
type textarea "Amani is a seasoned social and influencer manager with e"
type textarea "x"
type textarea "Amani is a seasoned social and influencer manager with ex"
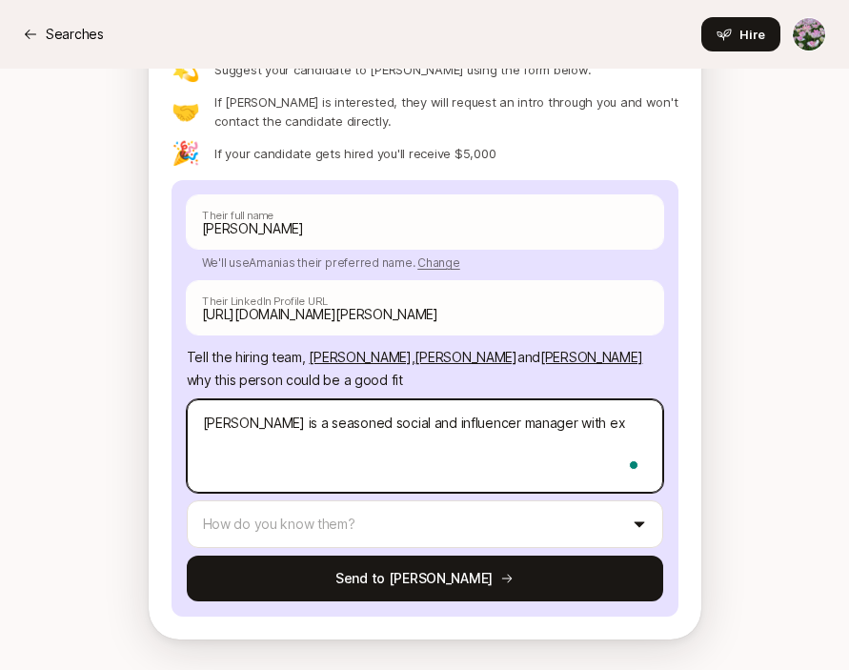
type textarea "x"
type textarea "Amani is a seasoned social and influencer manager with exp"
type textarea "x"
type textarea "Amani is a seasoned social and influencer manager with expe"
type textarea "x"
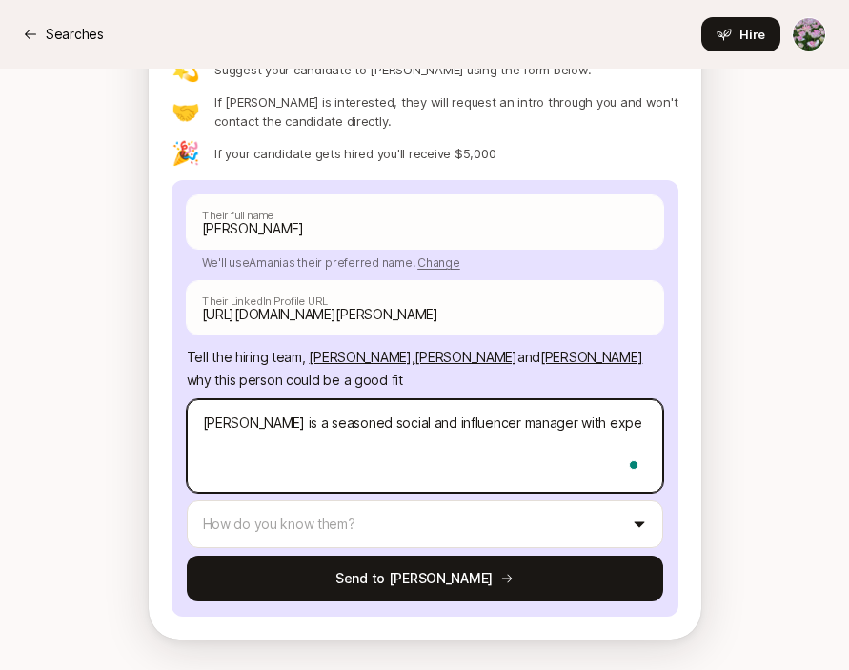
type textarea "Amani is a seasoned social and influencer manager with exper"
type textarea "x"
type textarea "Amani is a seasoned social and influencer manager with experie"
type textarea "x"
type textarea "Amani is a seasoned social and influencer manager with experien"
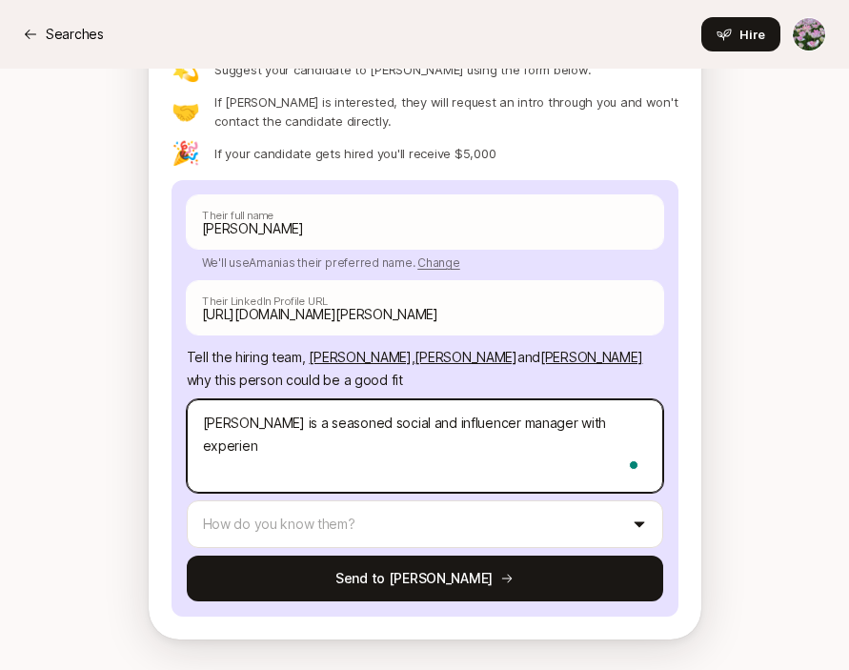
type textarea "x"
type textarea "Amani is a seasoned social and influencer manager with experienc"
type textarea "x"
type textarea "Amani is a seasoned social and influencer manager with experience"
type textarea "x"
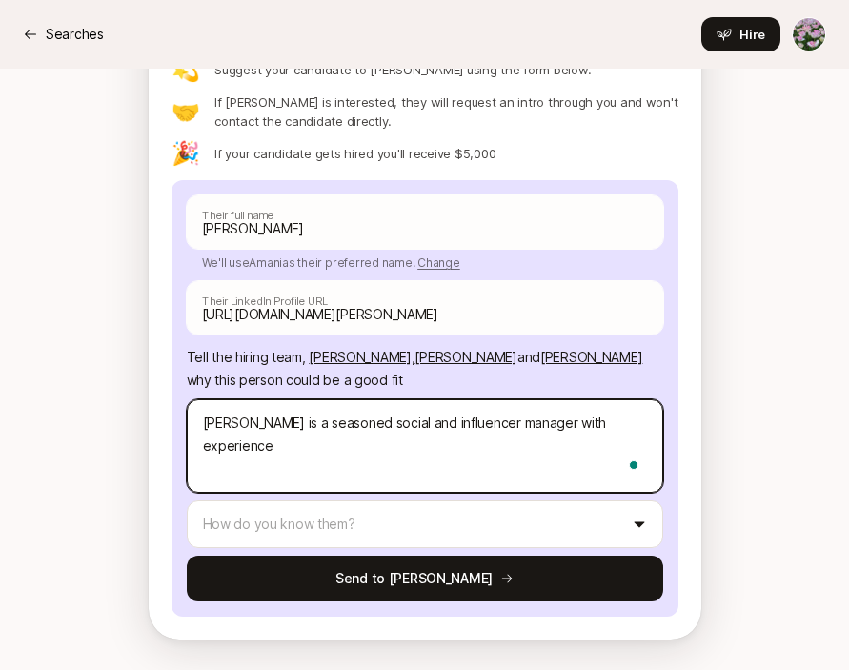
type textarea "Amani is a seasoned social and influencer manager with experience"
type textarea "x"
type textarea "Amani is a seasoned social and influencer manager with experience ac"
type textarea "x"
type textarea "Amani is a seasoned social and influencer manager with experience acr"
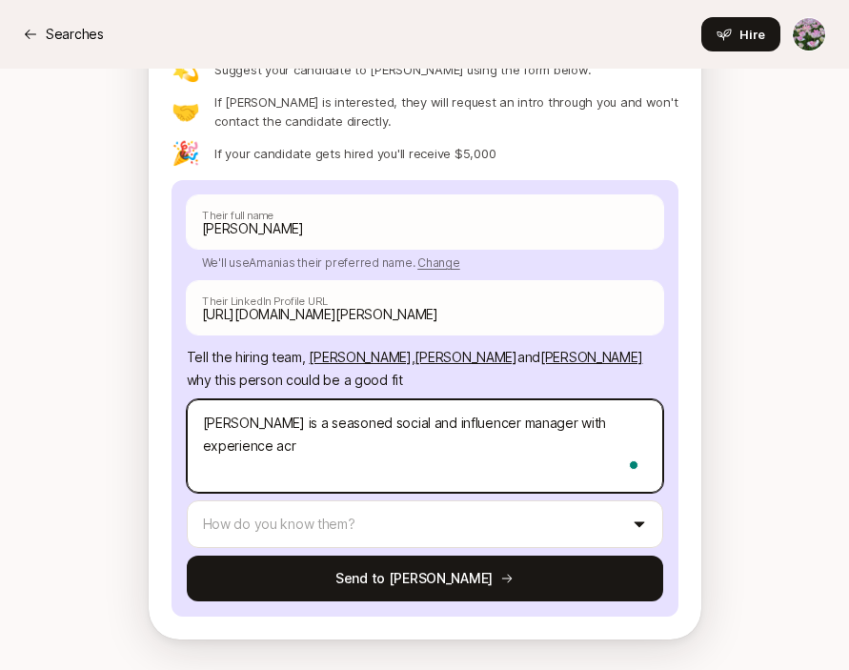
type textarea "x"
type textarea "Amani is a seasoned social and influencer manager with experience acros"
type textarea "x"
type textarea "Amani is a seasoned social and influencer manager with experience across"
type textarea "x"
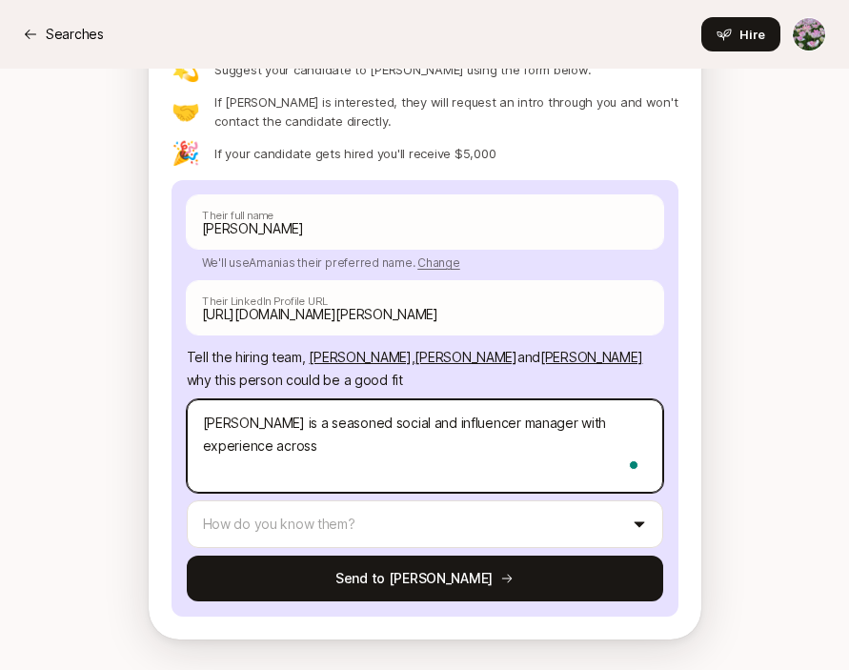
type textarea "Amani is a seasoned social and influencer manager with experience across"
type textarea "x"
type textarea "Amani is a seasoned social and influencer manager with experience across c"
type textarea "x"
type textarea "Amani is a seasoned social and influencer manager with experience across ca"
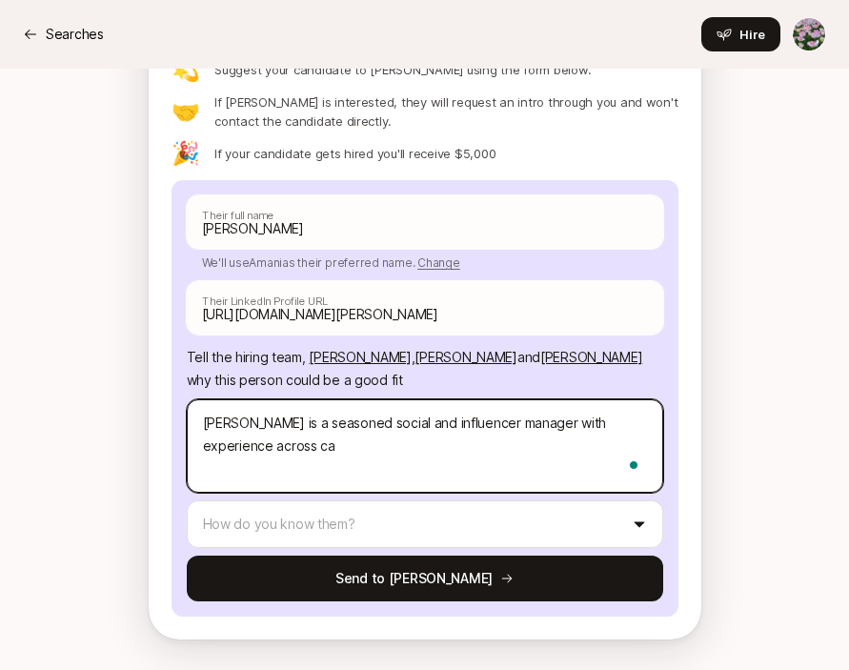
type textarea "x"
type textarea "Amani is a seasoned social and influencer manager with experience across cat"
type textarea "x"
type textarea "Amani is a seasoned social and influencer manager with experience across cate"
type textarea "x"
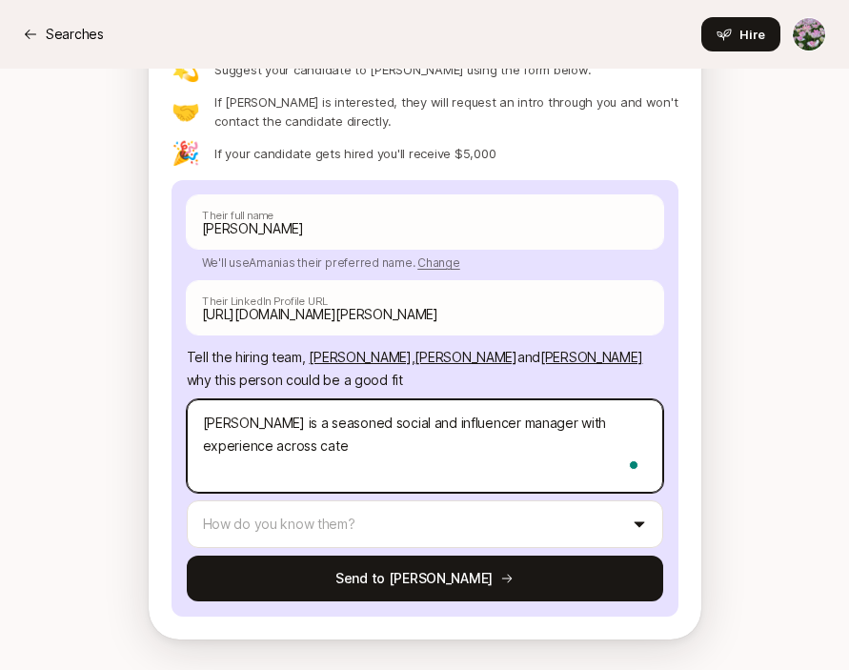
type textarea "Amani is a seasoned social and influencer manager with experience across categ"
type textarea "x"
type textarea "Amani is a seasoned social and influencer manager with experience across catego"
type textarea "x"
type textarea "Amani is a seasoned social and influencer manager with experience across catego…"
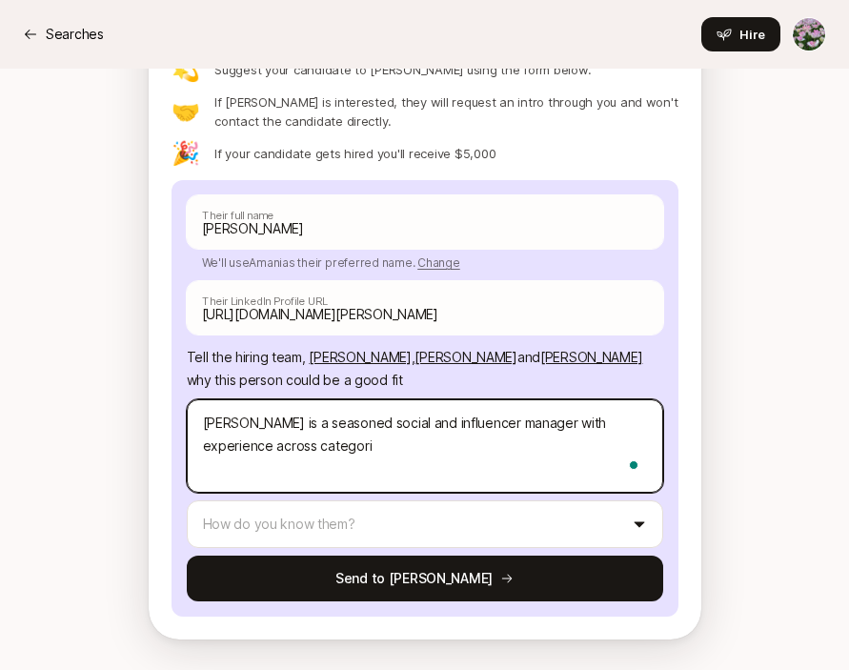
type textarea "x"
type textarea "Amani is a seasoned social and influencer manager with experience across catego…"
type textarea "x"
type textarea "Amani is a seasoned social and influencer manager with experience across catego…"
type textarea "x"
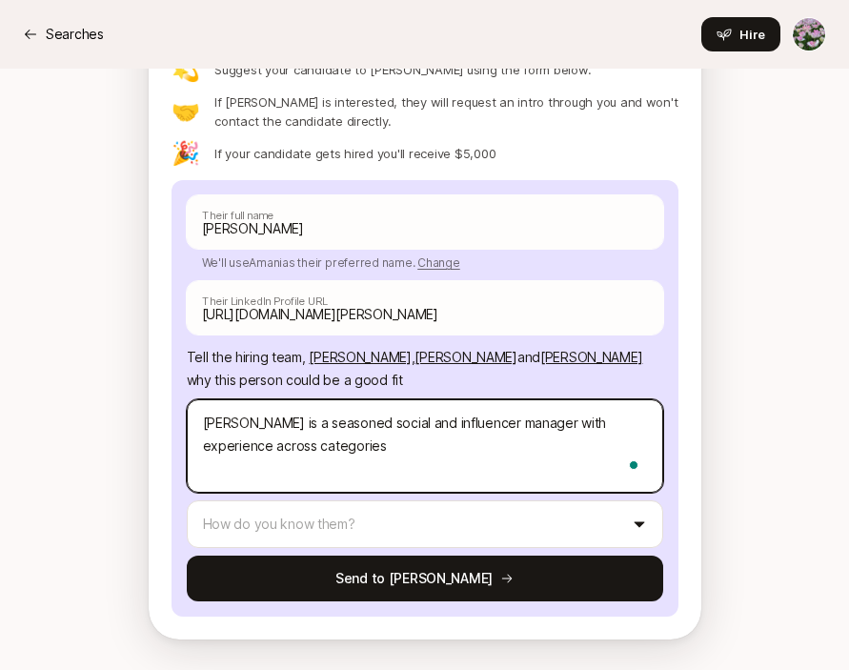
type textarea "Amani is a seasoned social and influencer manager with experience across catego…"
type textarea "x"
type textarea "Amani is a seasoned social and influencer manager with experience across catego…"
type textarea "x"
type textarea "Amani is a seasoned social and influencer manager with experience across catego…"
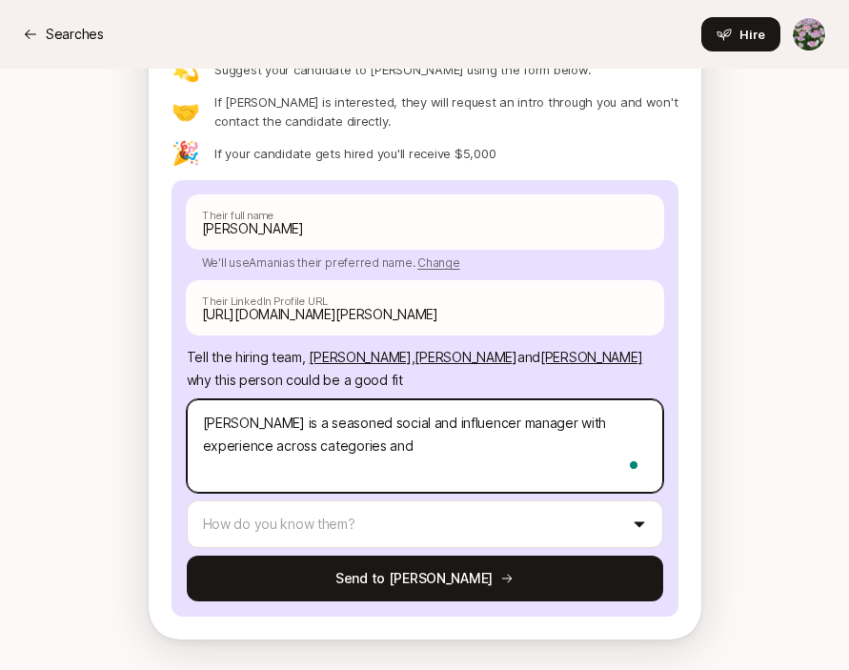
type textarea "x"
type textarea "Amani is a seasoned social and influencer manager with experience across catego…"
type textarea "x"
type textarea "Amani is a seasoned social and influencer manager with experience across catego…"
type textarea "x"
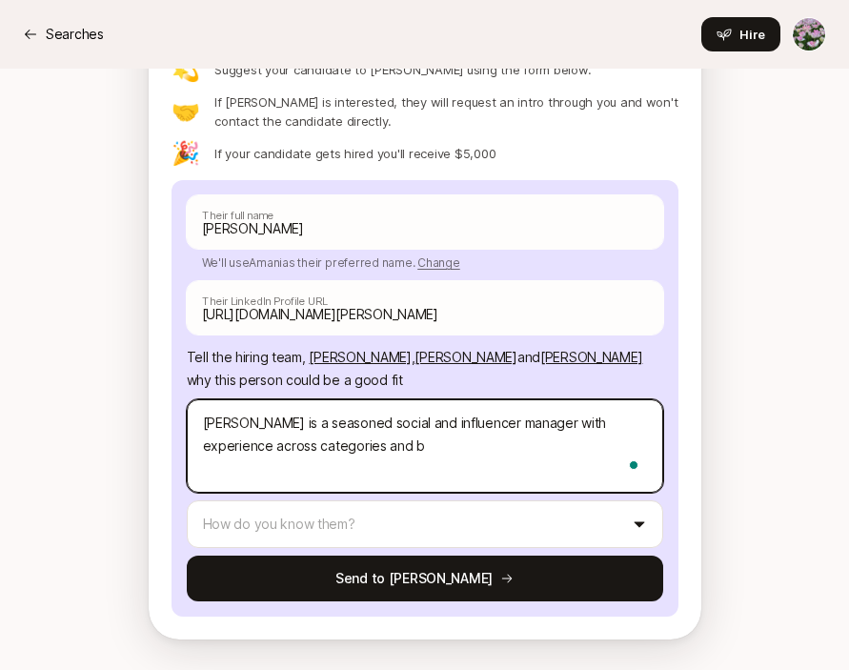
type textarea "Amani is a seasoned social and influencer manager with experience across catego…"
click at [588, 442] on textarea "Amani is a seasoned social and influencer manager with experience across catego…" at bounding box center [425, 445] width 477 height 93
drag, startPoint x: 504, startPoint y: 451, endPoint x: 536, endPoint y: 446, distance: 31.8
click at [536, 446] on textarea "Amani is a seasoned social and influencer manager with experience across catego…" at bounding box center [425, 445] width 477 height 93
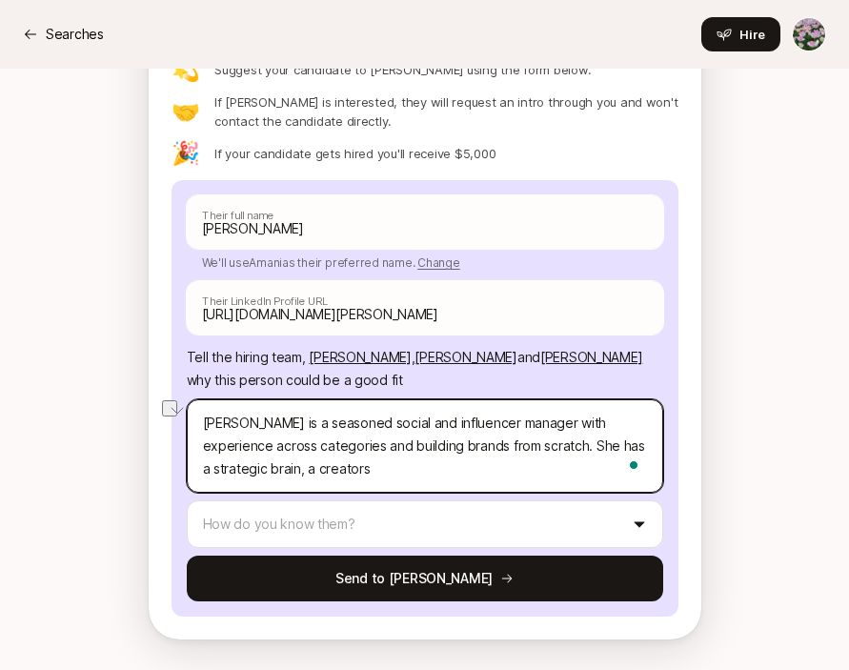
click at [557, 451] on textarea "Amani is a seasoned social and influencer manager with experience across catego…" at bounding box center [425, 445] width 477 height 93
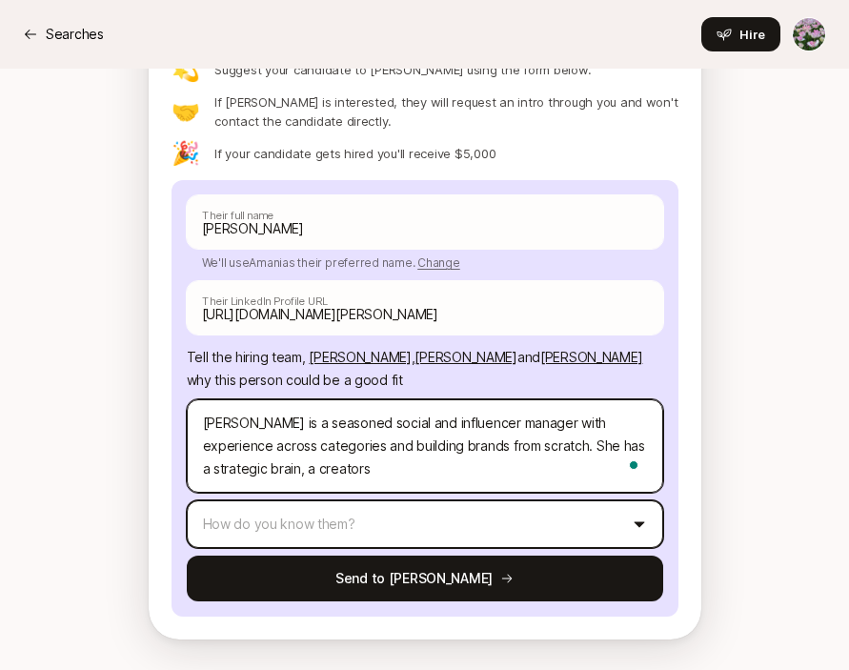
drag, startPoint x: 550, startPoint y: 448, endPoint x: 640, endPoint y: 514, distance: 111.1
click at [640, 514] on div "Amani Williams Their full name We'll use Amani as their preferred name. Change …" at bounding box center [425, 398] width 477 height 406
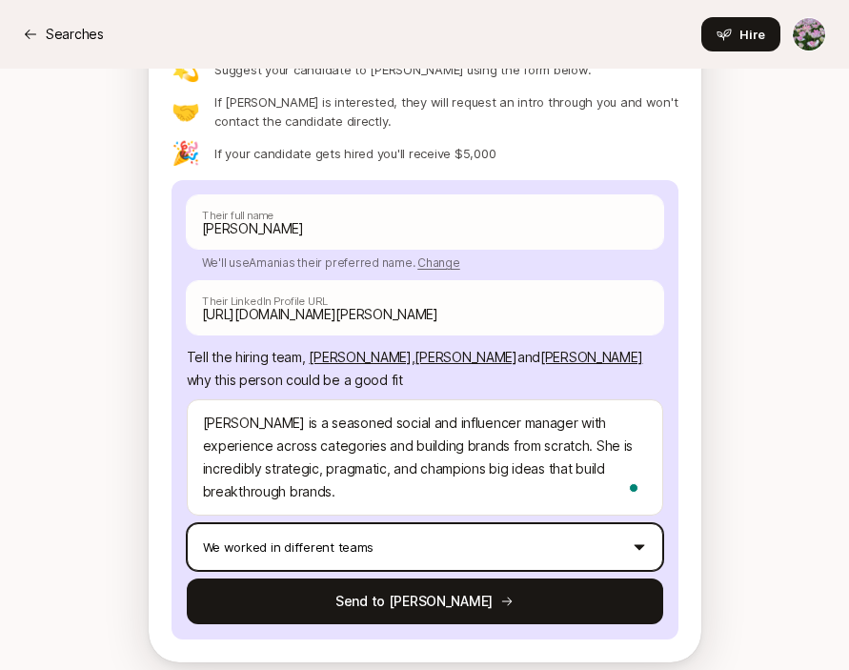
scroll to position [1923, 0]
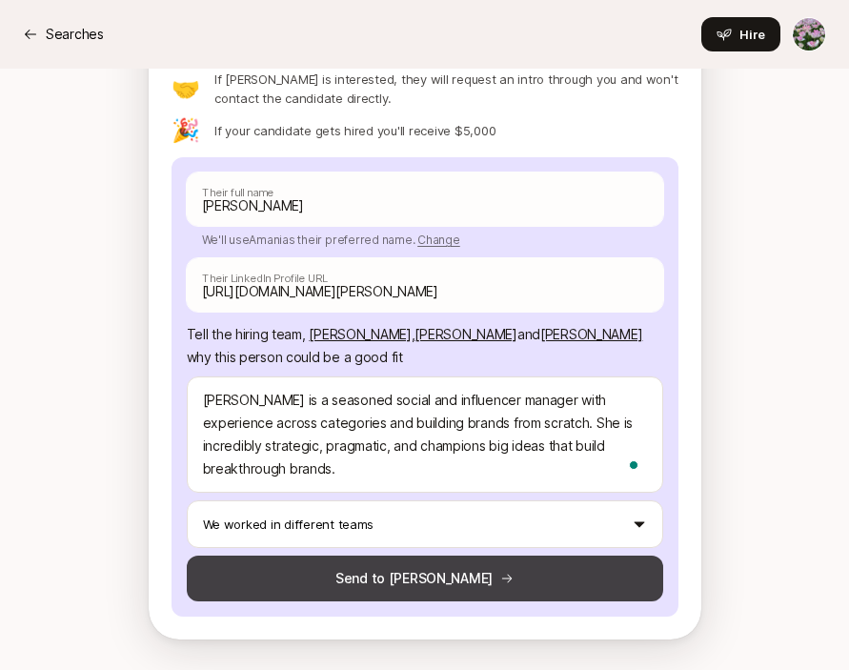
click at [489, 577] on button "Send to [PERSON_NAME]" at bounding box center [425, 579] width 477 height 46
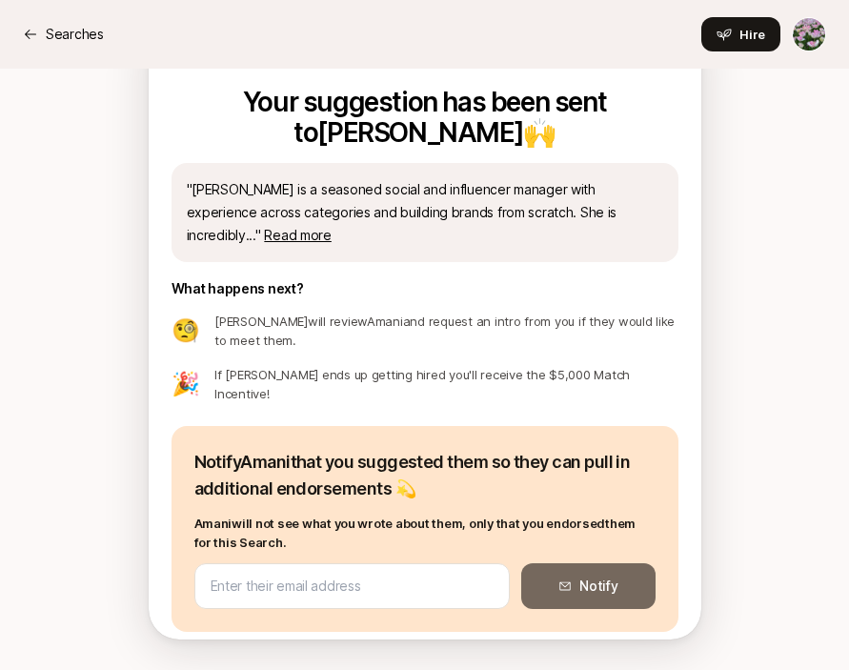
scroll to position [0, 0]
click at [59, 37] on p "Searches" at bounding box center [75, 34] width 58 height 23
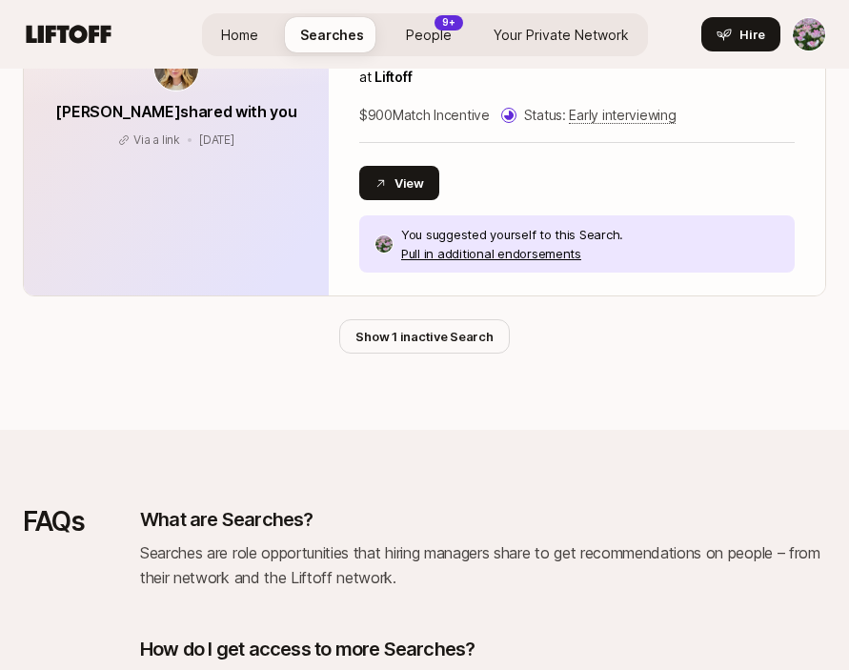
scroll to position [2118, 0]
